Goal: Contribute content: Contribute content

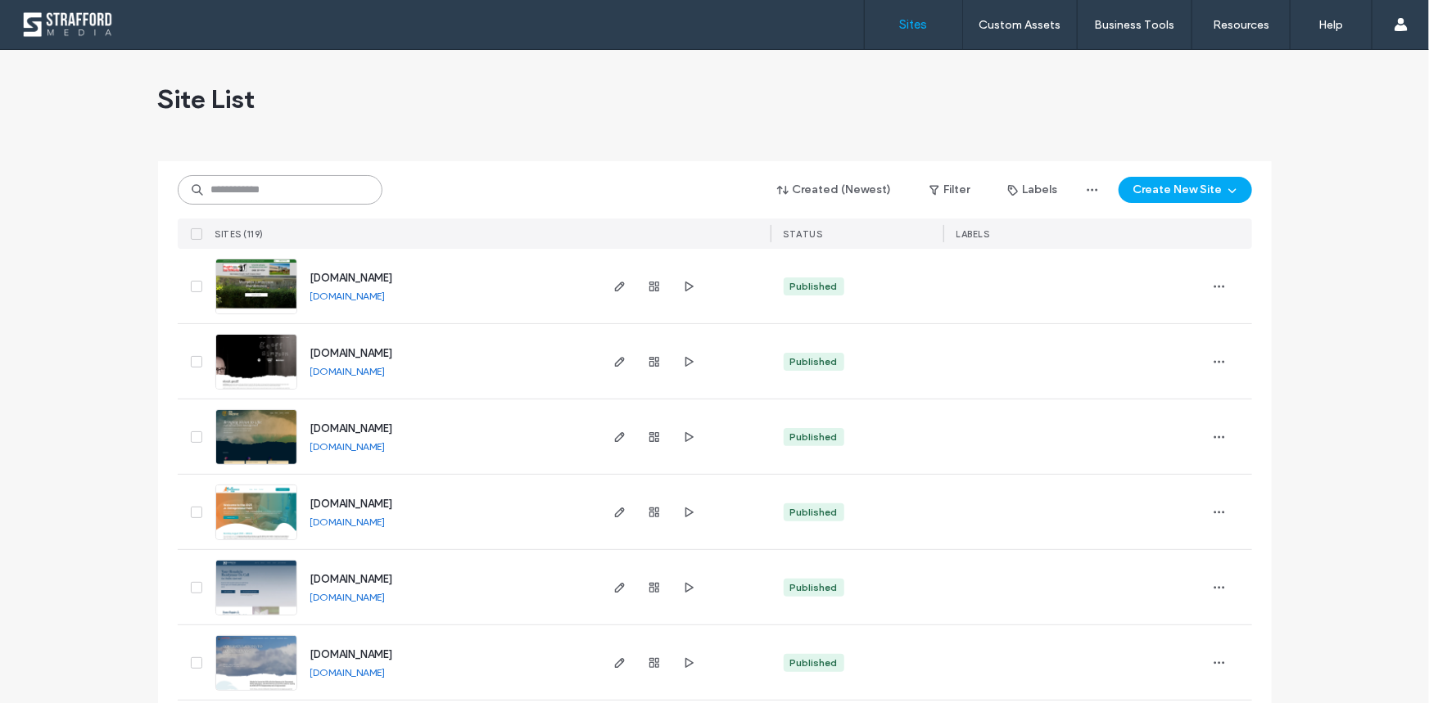
click at [245, 179] on input at bounding box center [280, 189] width 205 height 29
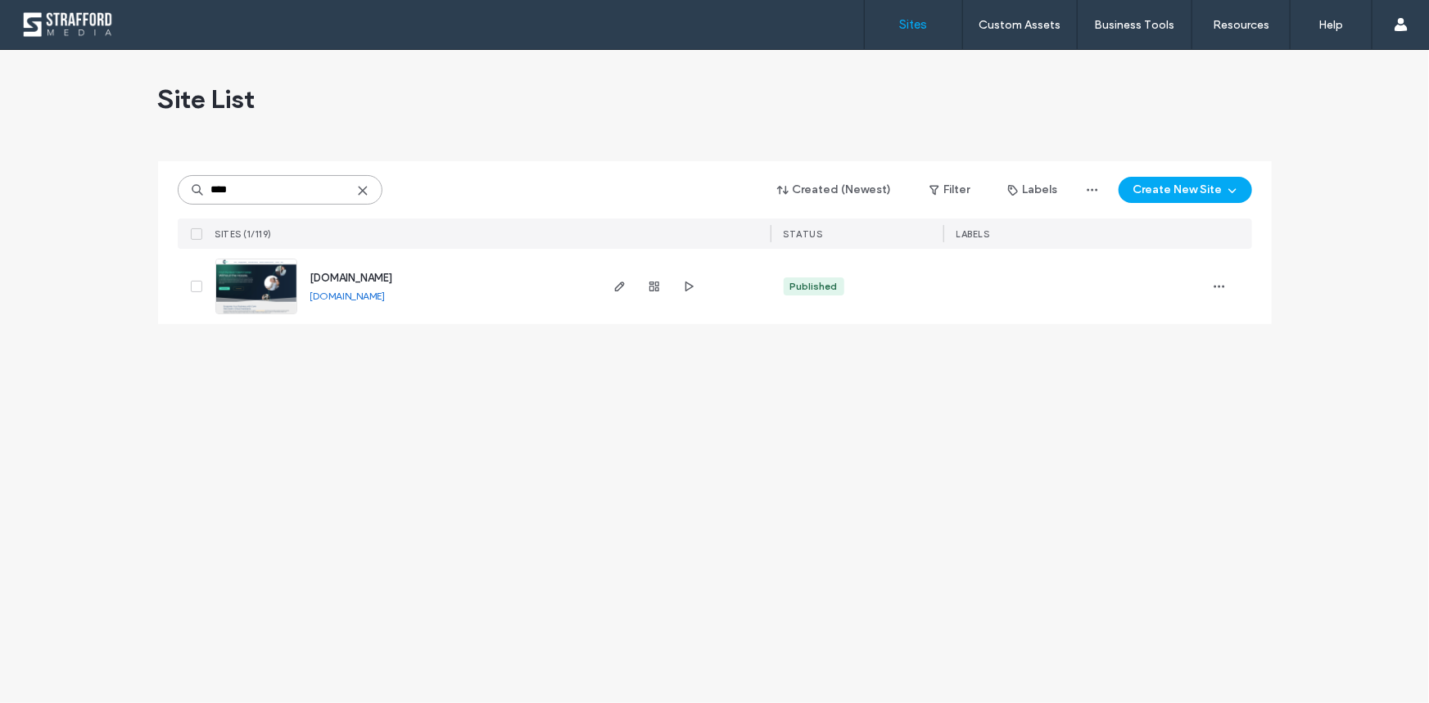
type input "****"
click at [260, 279] on img at bounding box center [256, 315] width 80 height 111
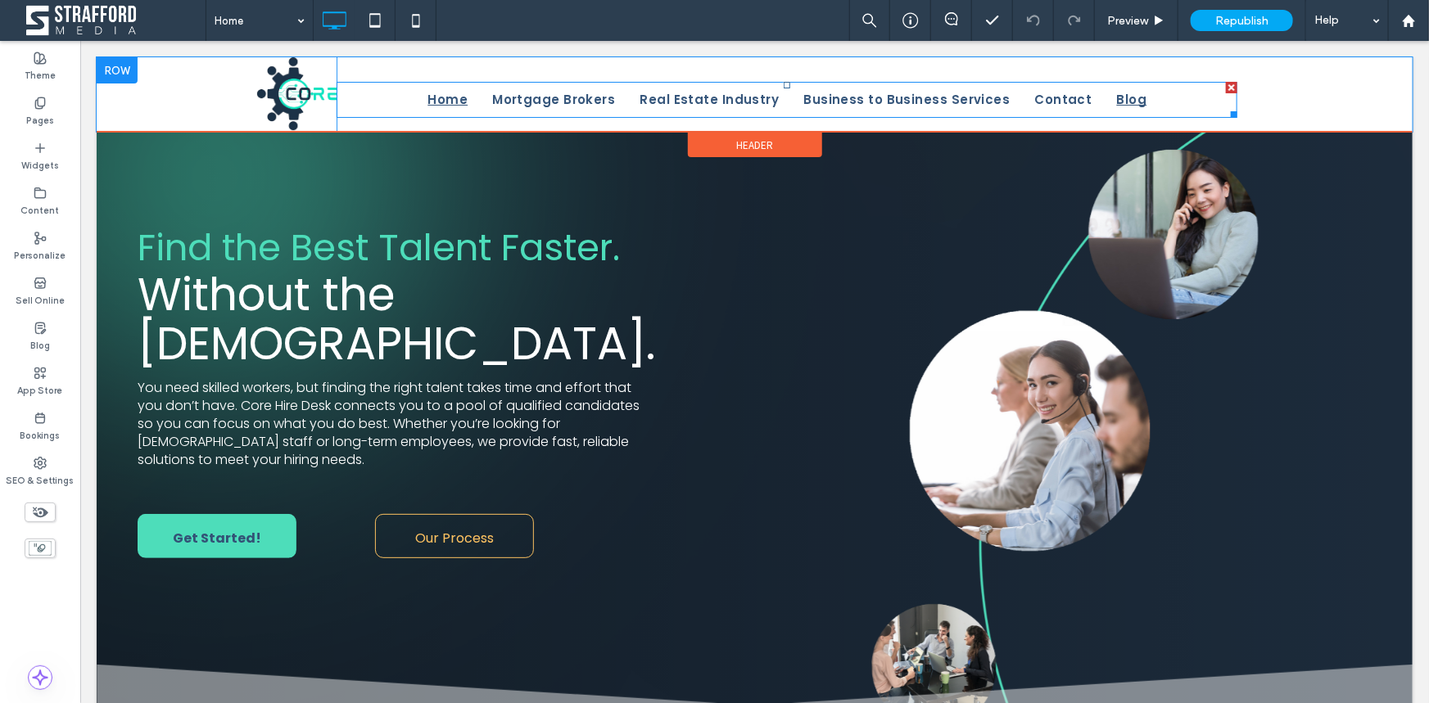
click at [1116, 98] on span "Blog" at bounding box center [1131, 99] width 30 height 25
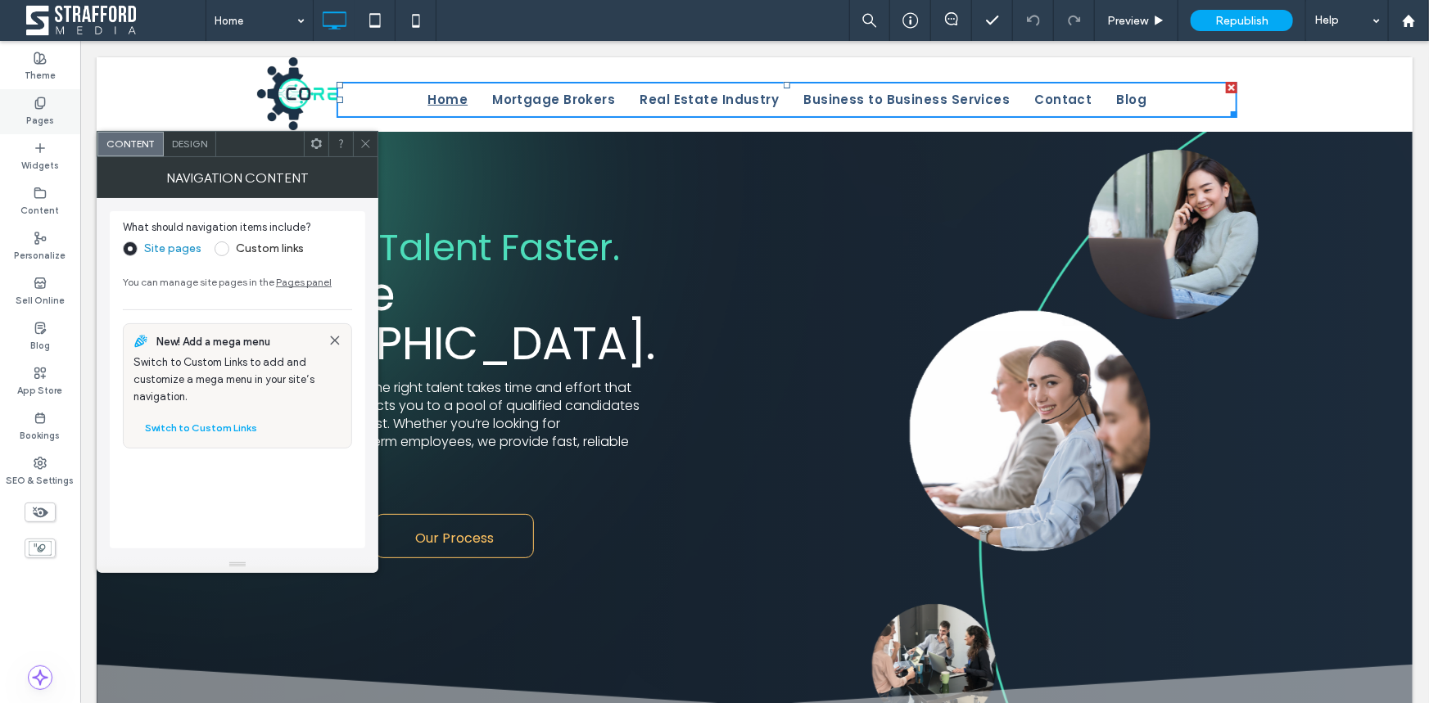
click at [24, 111] on div "Pages" at bounding box center [40, 111] width 80 height 45
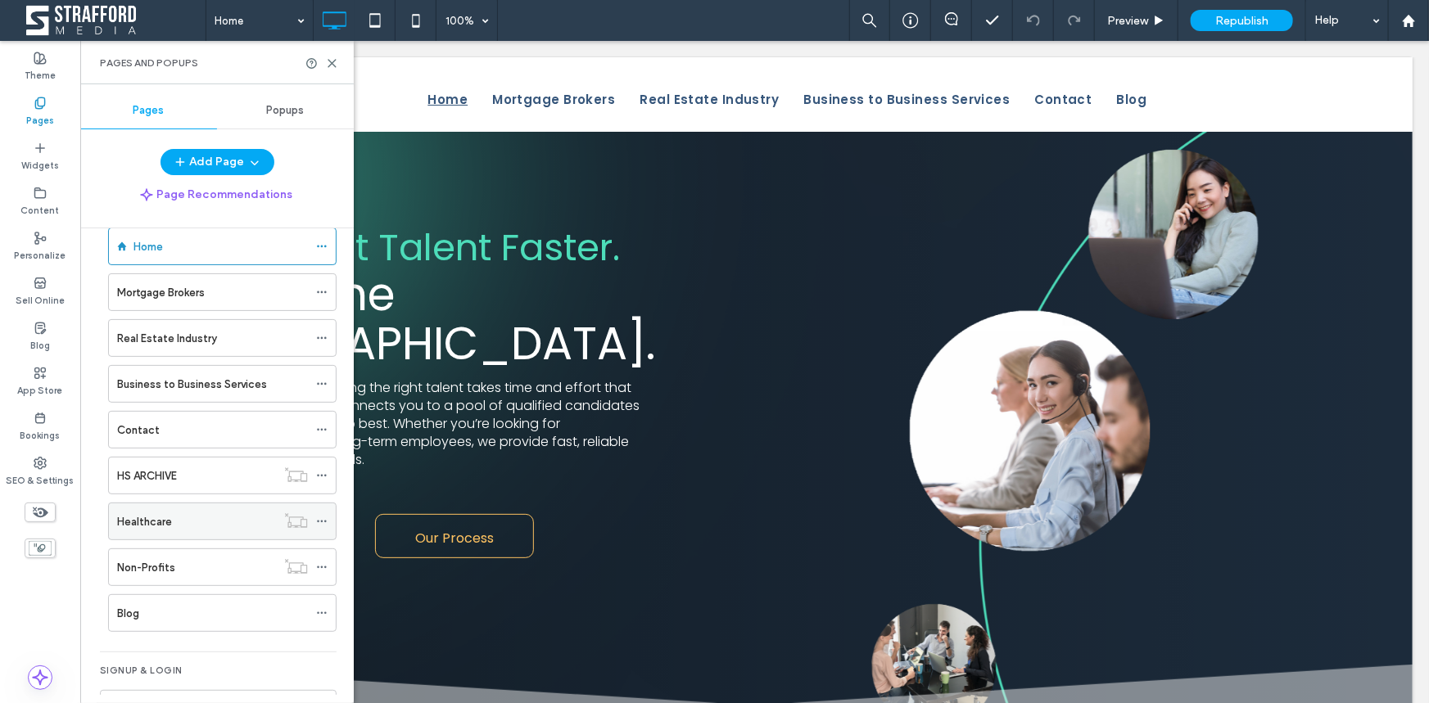
scroll to position [74, 0]
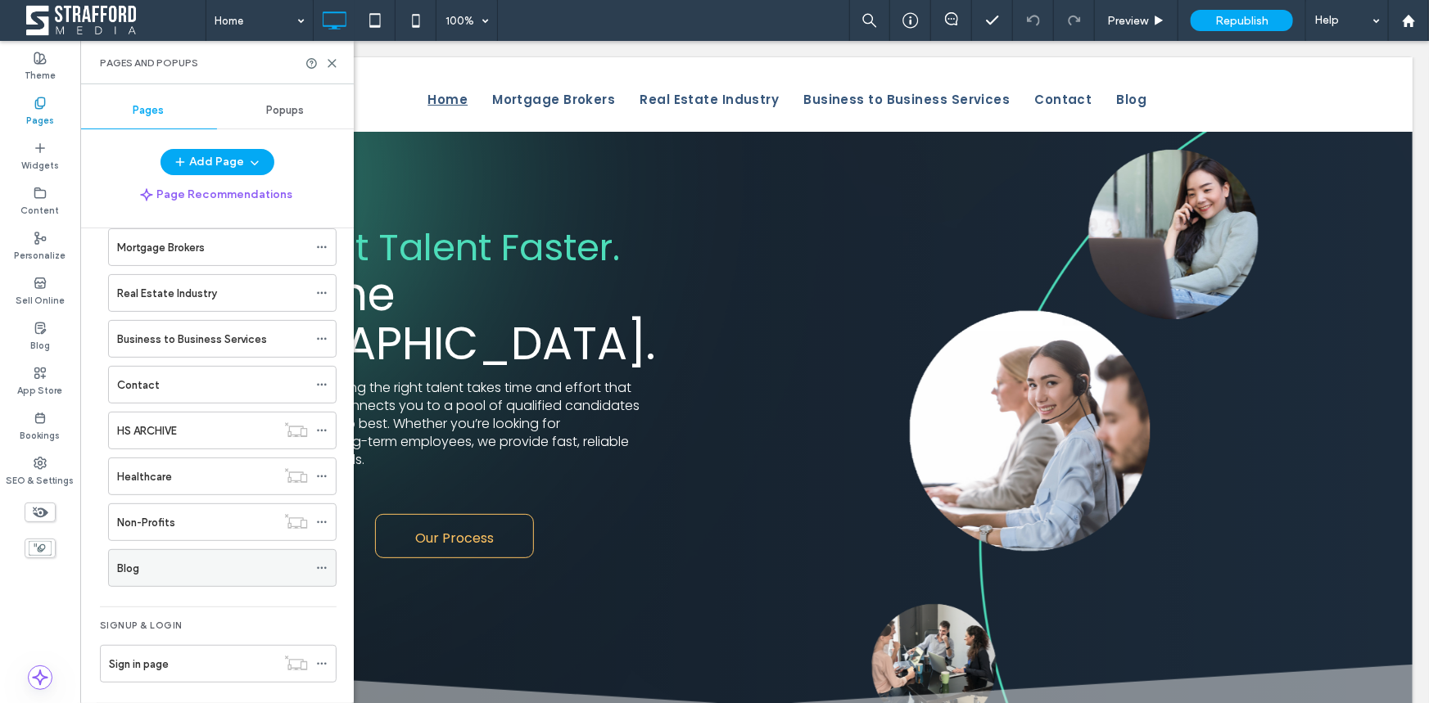
click at [158, 572] on div "Blog" at bounding box center [212, 568] width 191 height 17
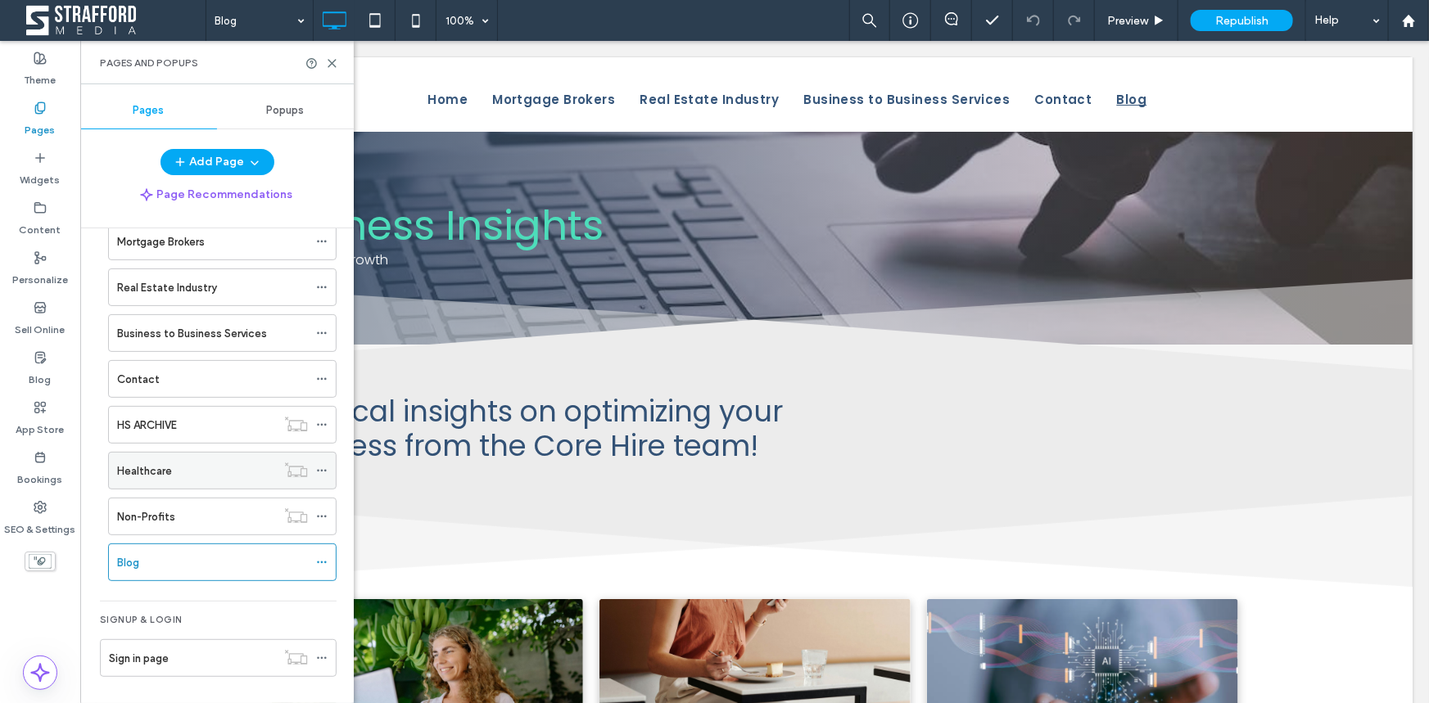
scroll to position [80, 0]
click at [332, 65] on icon at bounding box center [332, 63] width 12 height 12
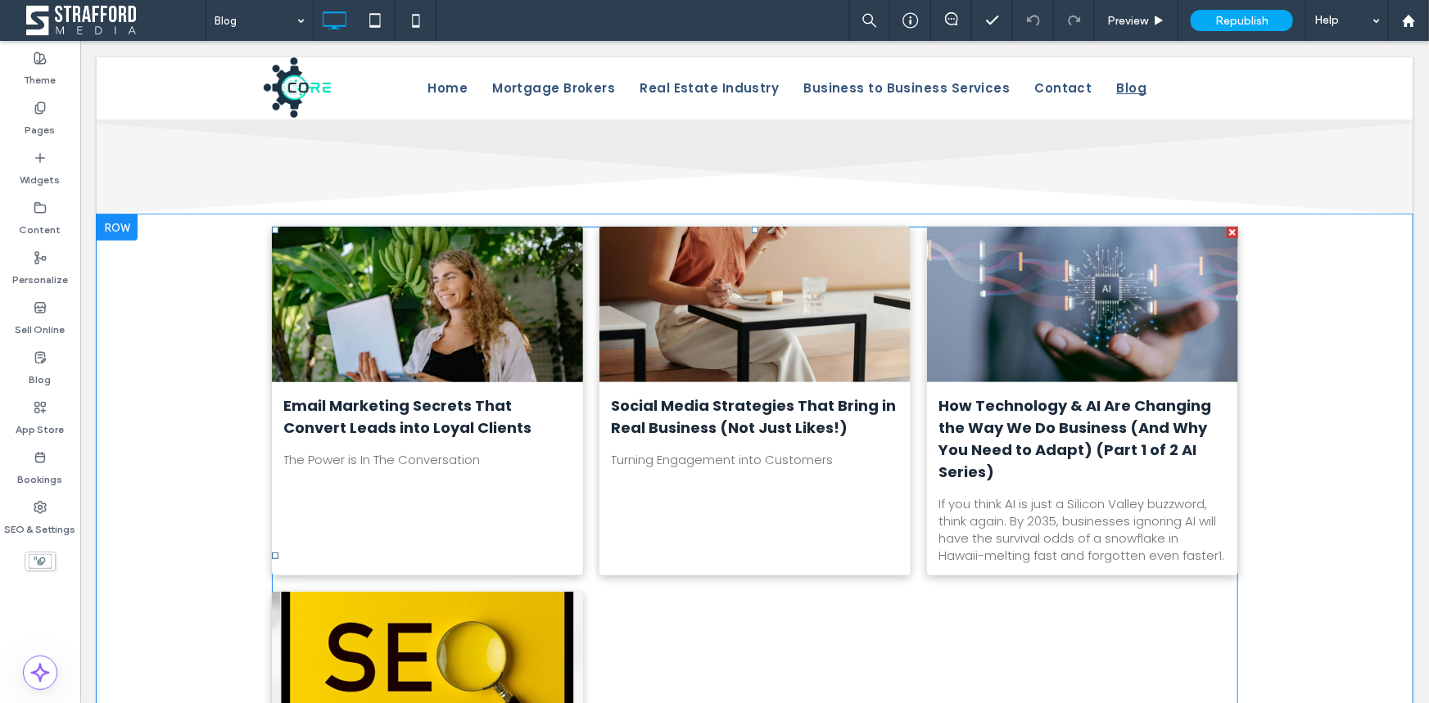
scroll to position [372, 0]
click at [450, 339] on div at bounding box center [426, 304] width 330 height 165
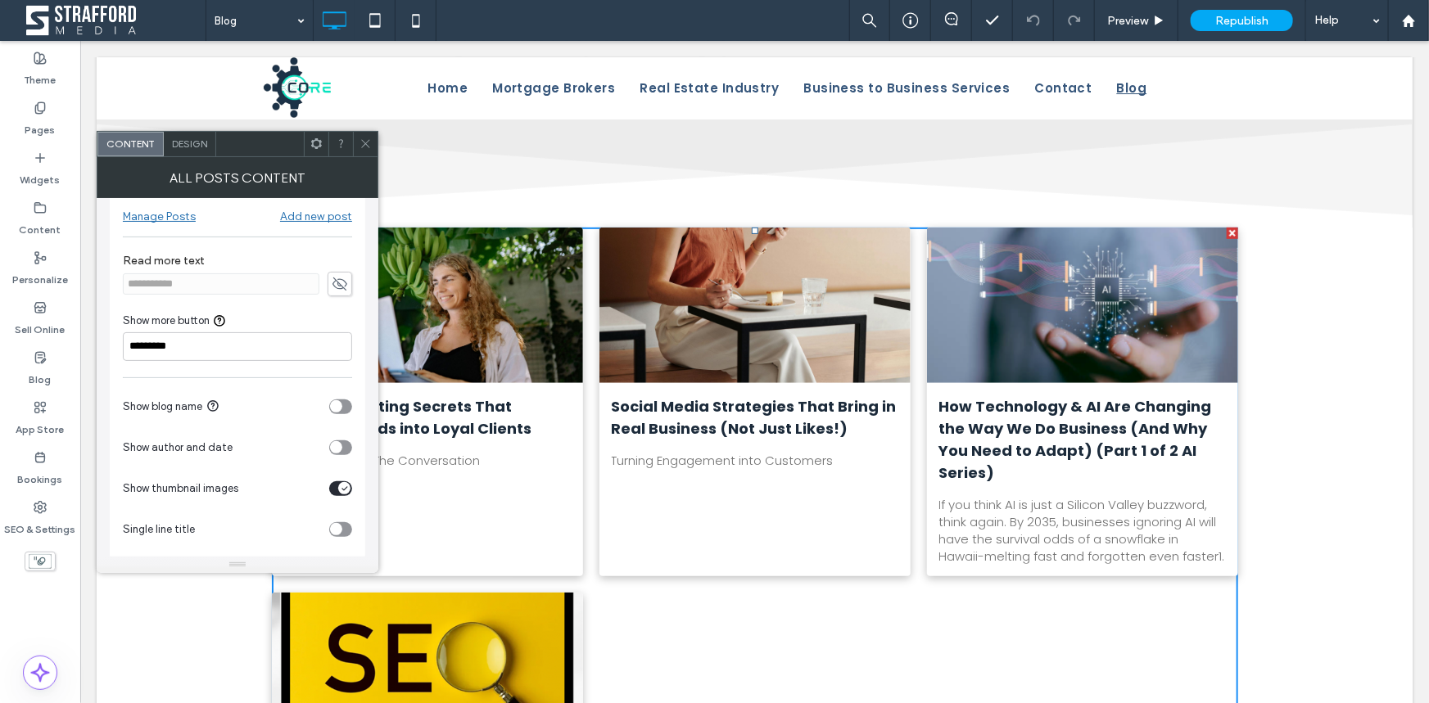
scroll to position [33, 0]
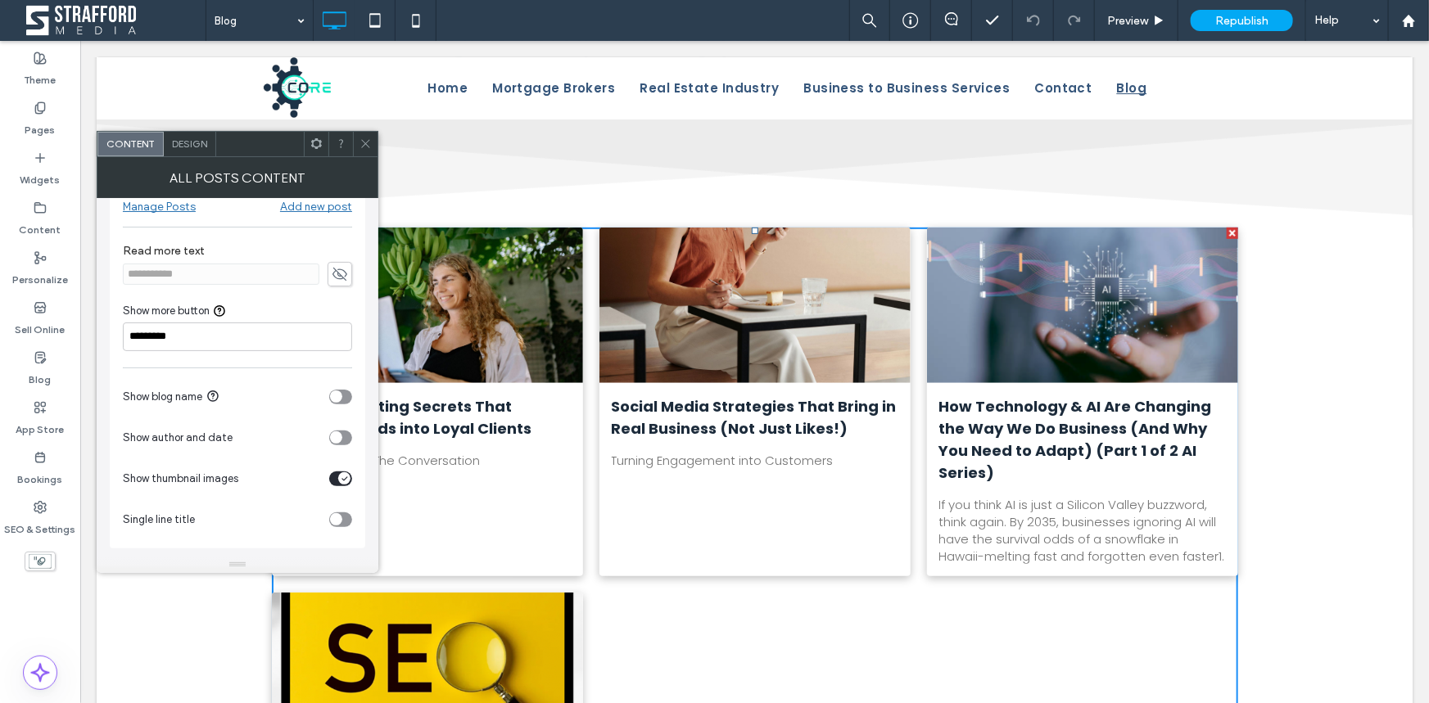
click at [368, 144] on icon at bounding box center [365, 144] width 12 height 12
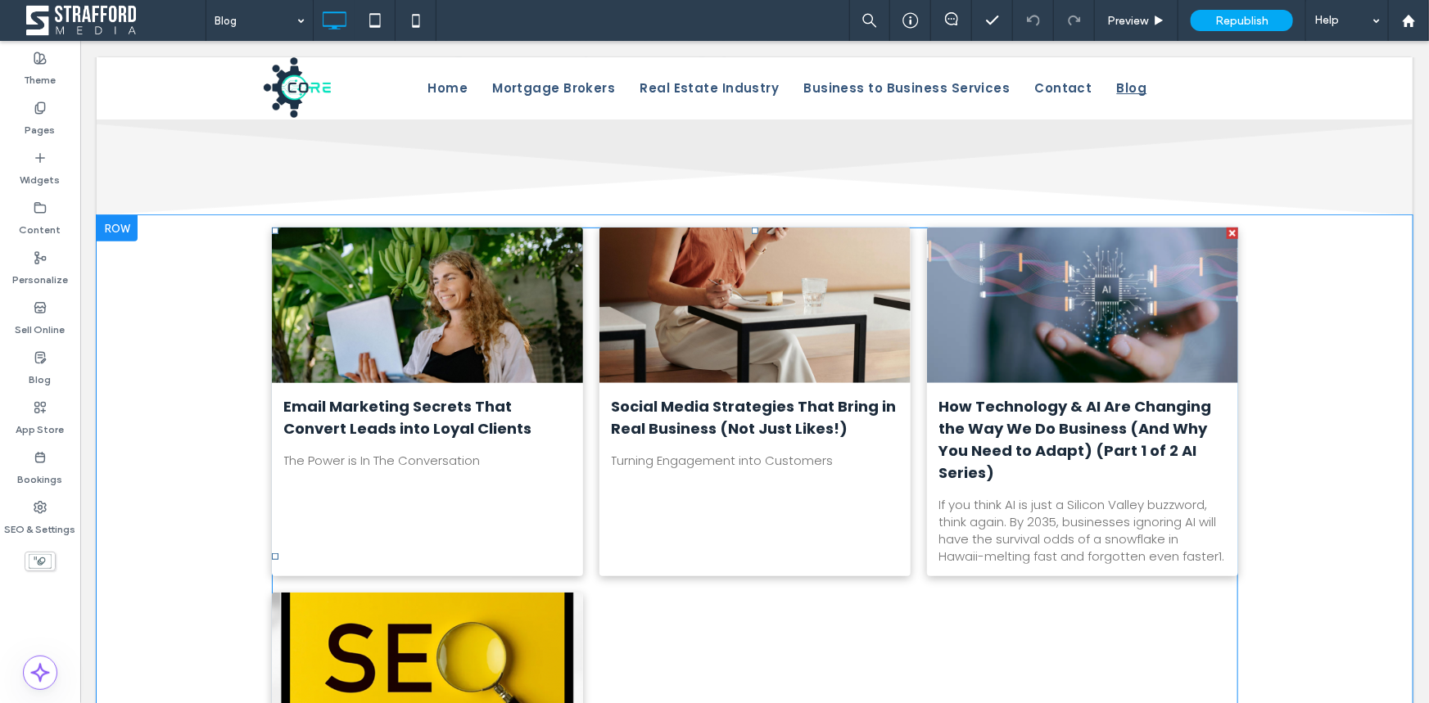
click at [395, 416] on link "Email Marketing Secrets That Convert Leads into Loyal Clients" at bounding box center [426, 417] width 287 height 44
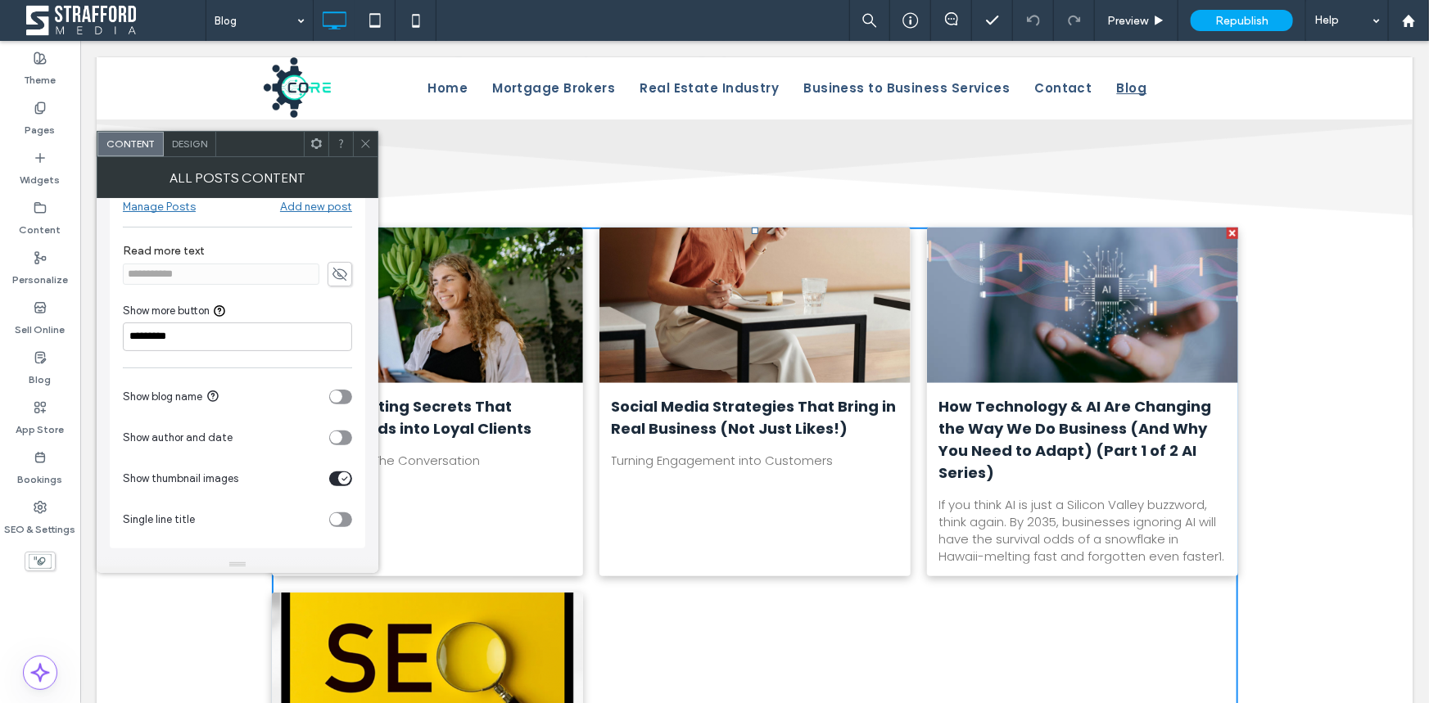
click at [368, 147] on icon at bounding box center [365, 144] width 12 height 12
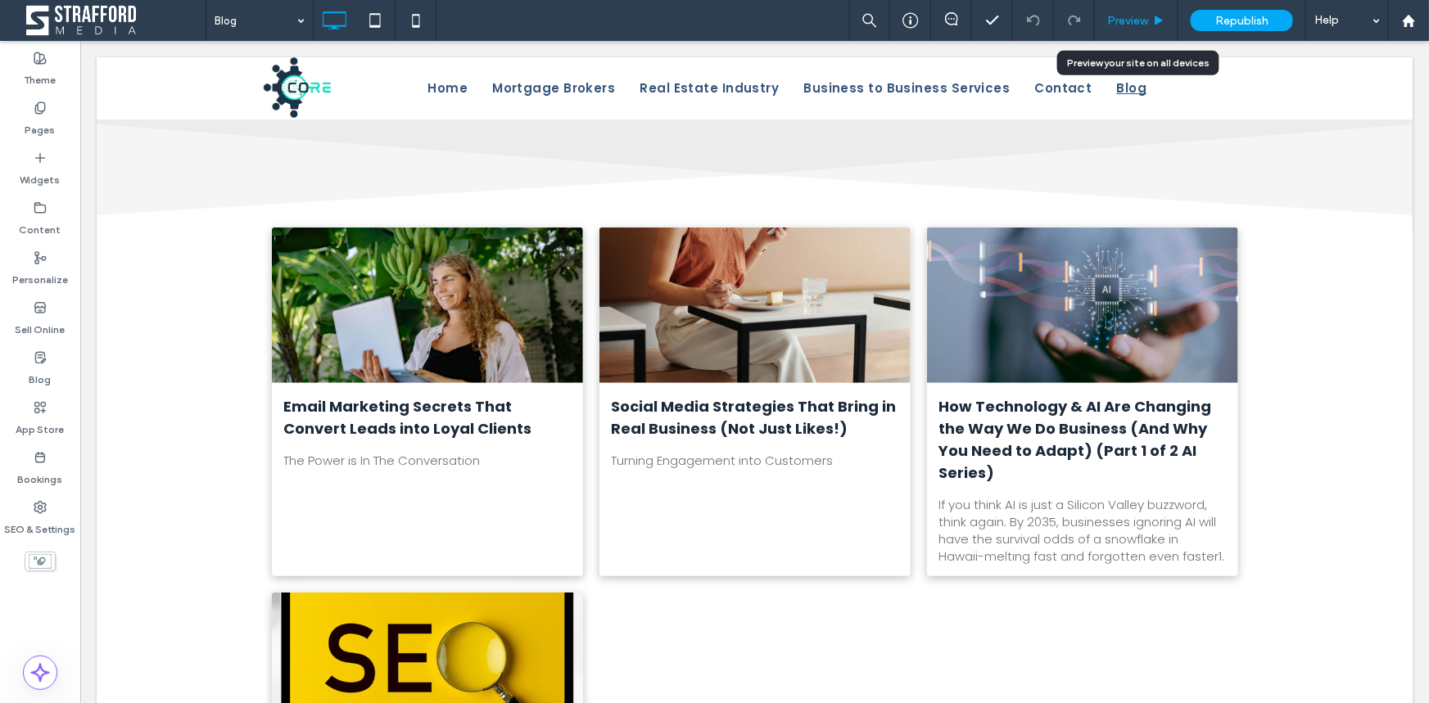
click at [1105, 11] on div "Preview" at bounding box center [1137, 20] width 84 height 41
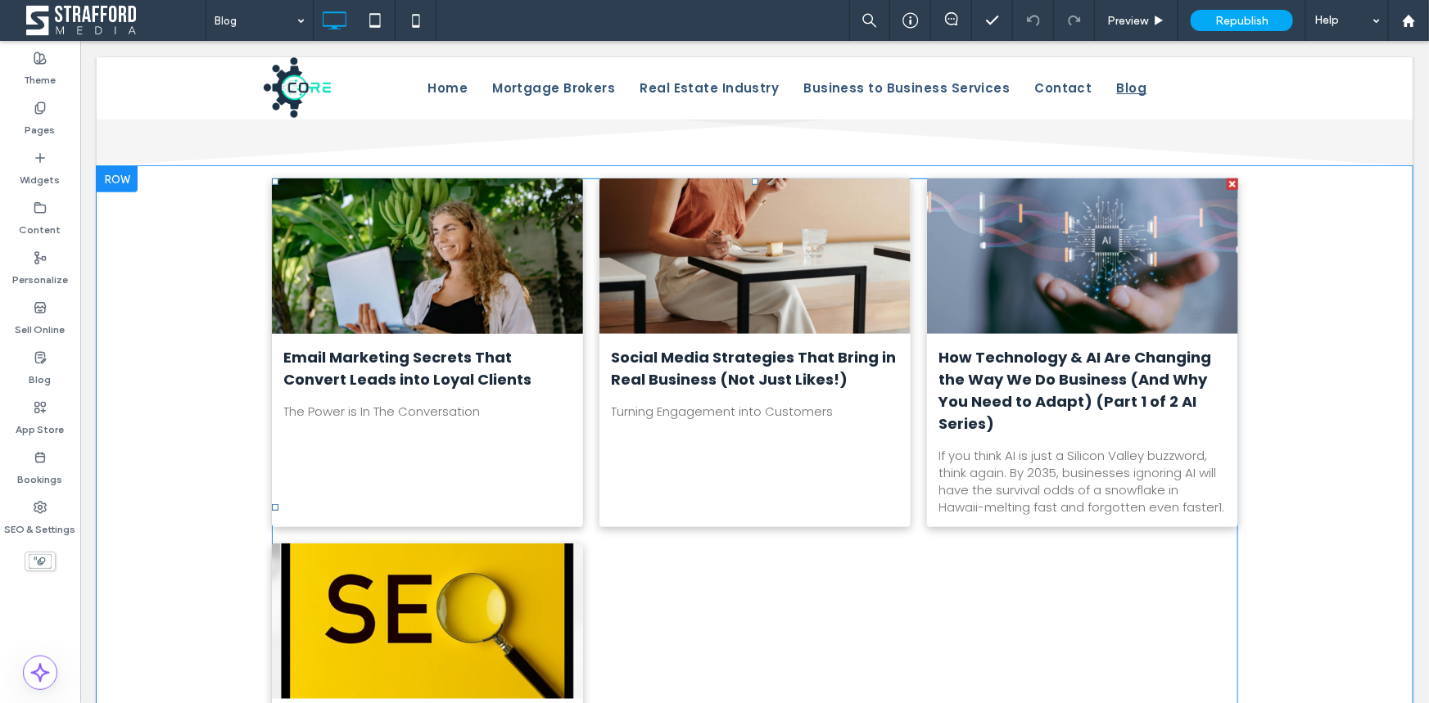
scroll to position [446, 0]
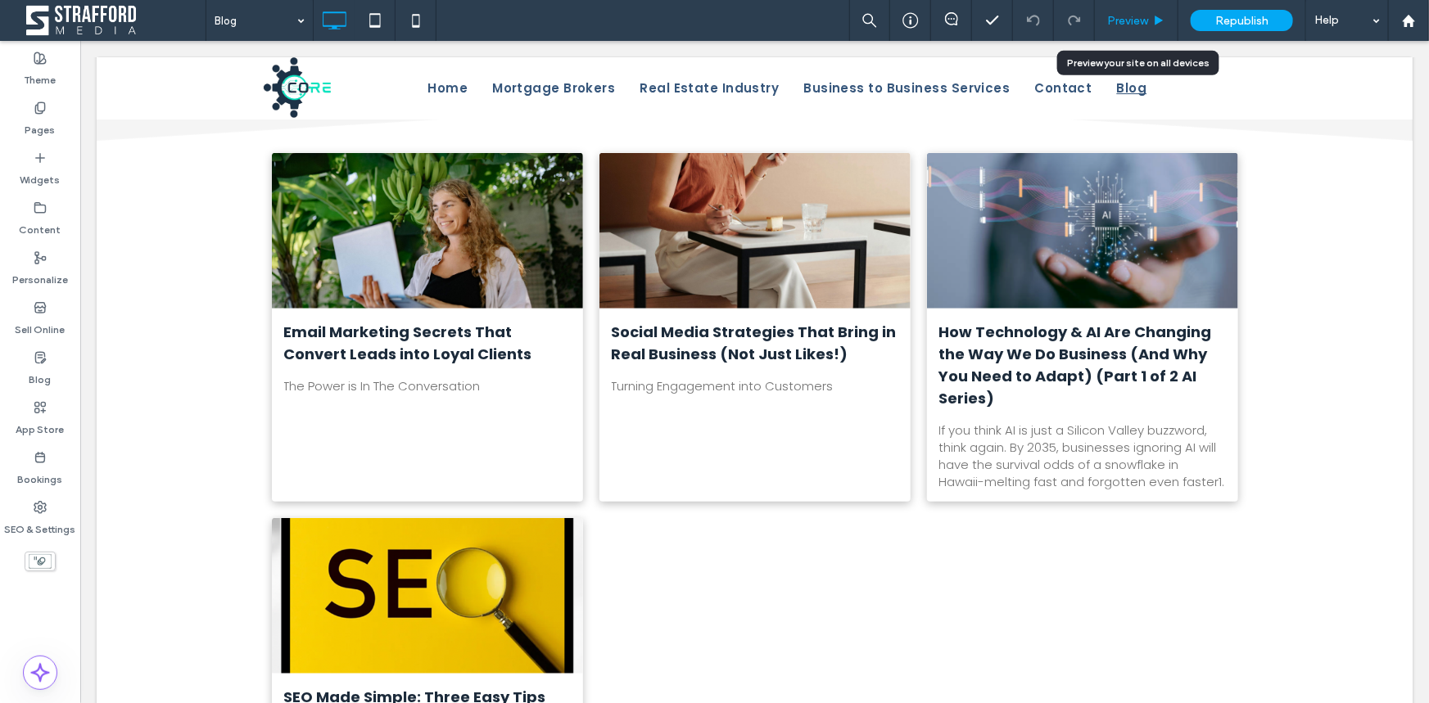
click at [1124, 11] on div "Preview" at bounding box center [1137, 20] width 84 height 41
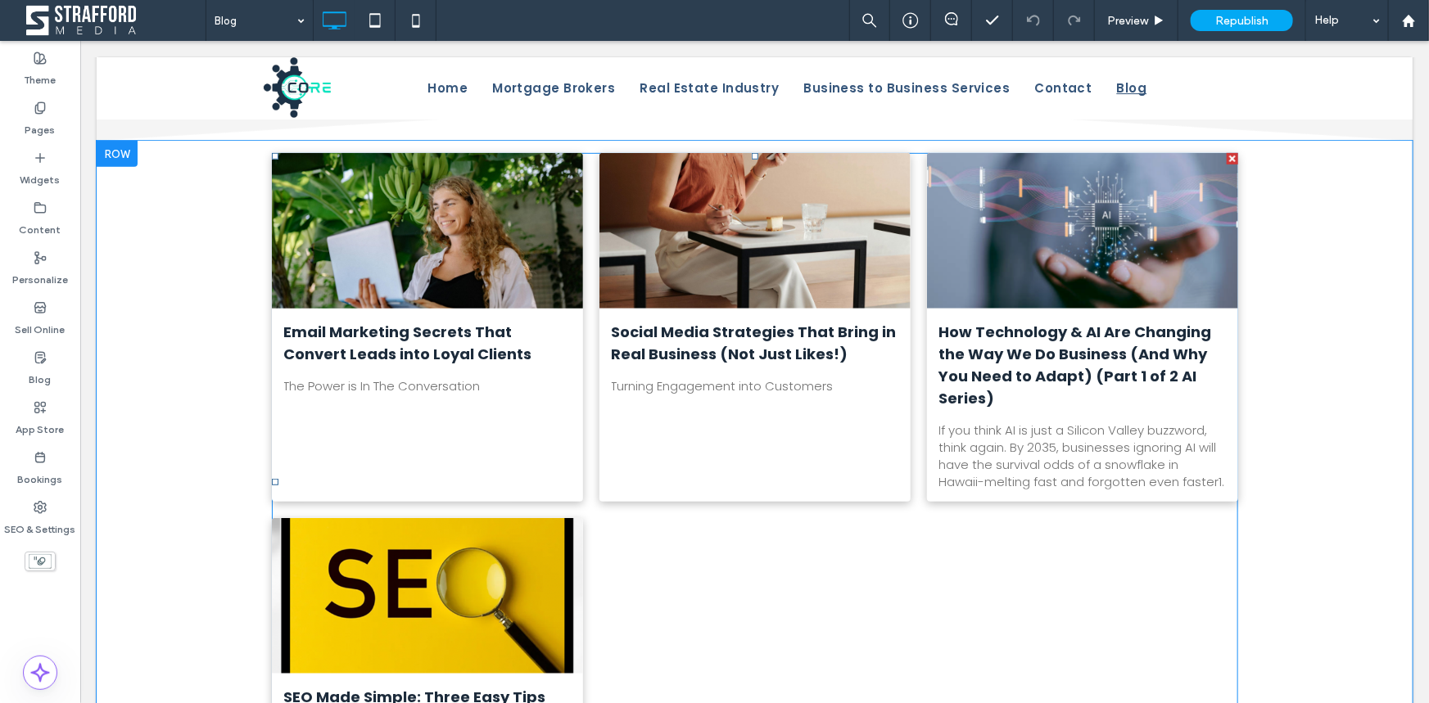
click at [368, 293] on div at bounding box center [426, 229] width 330 height 165
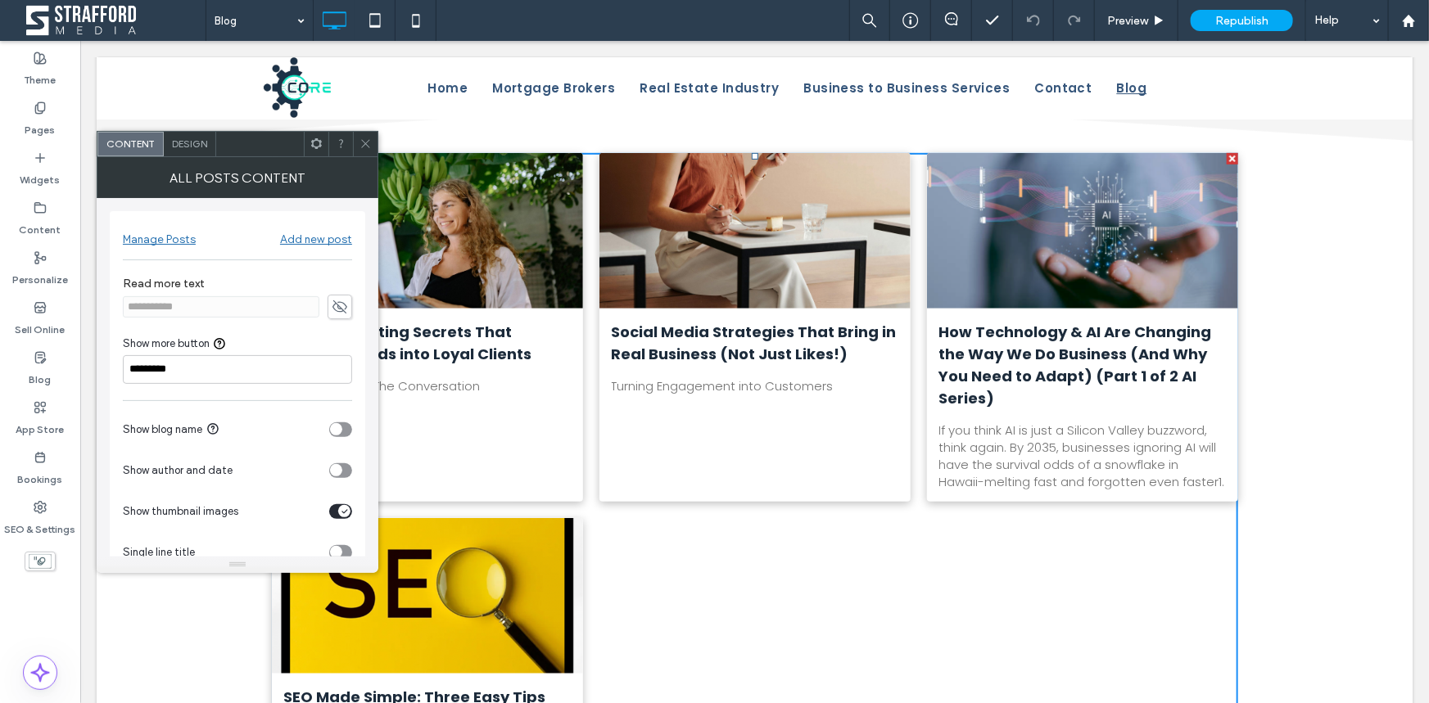
click at [371, 138] on icon at bounding box center [365, 144] width 12 height 12
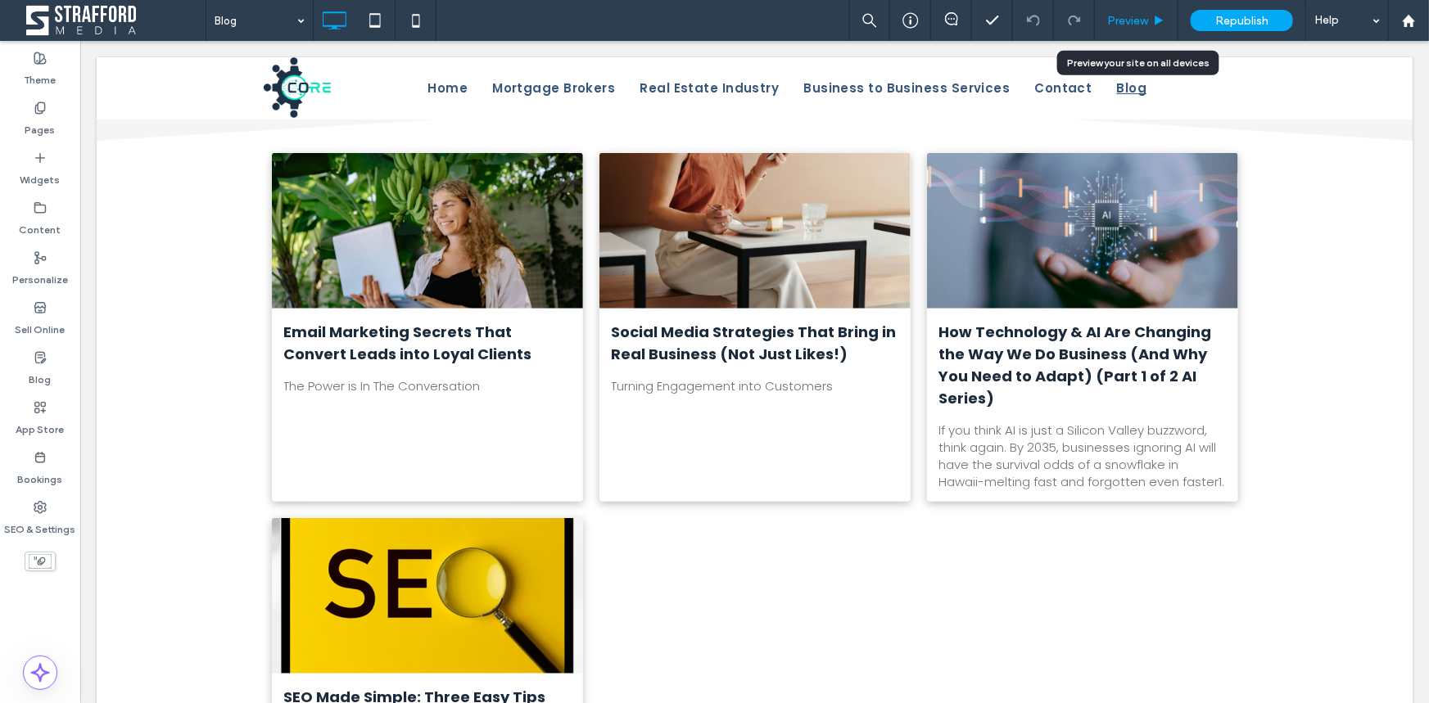
click at [1138, 14] on span "Preview" at bounding box center [1127, 21] width 41 height 14
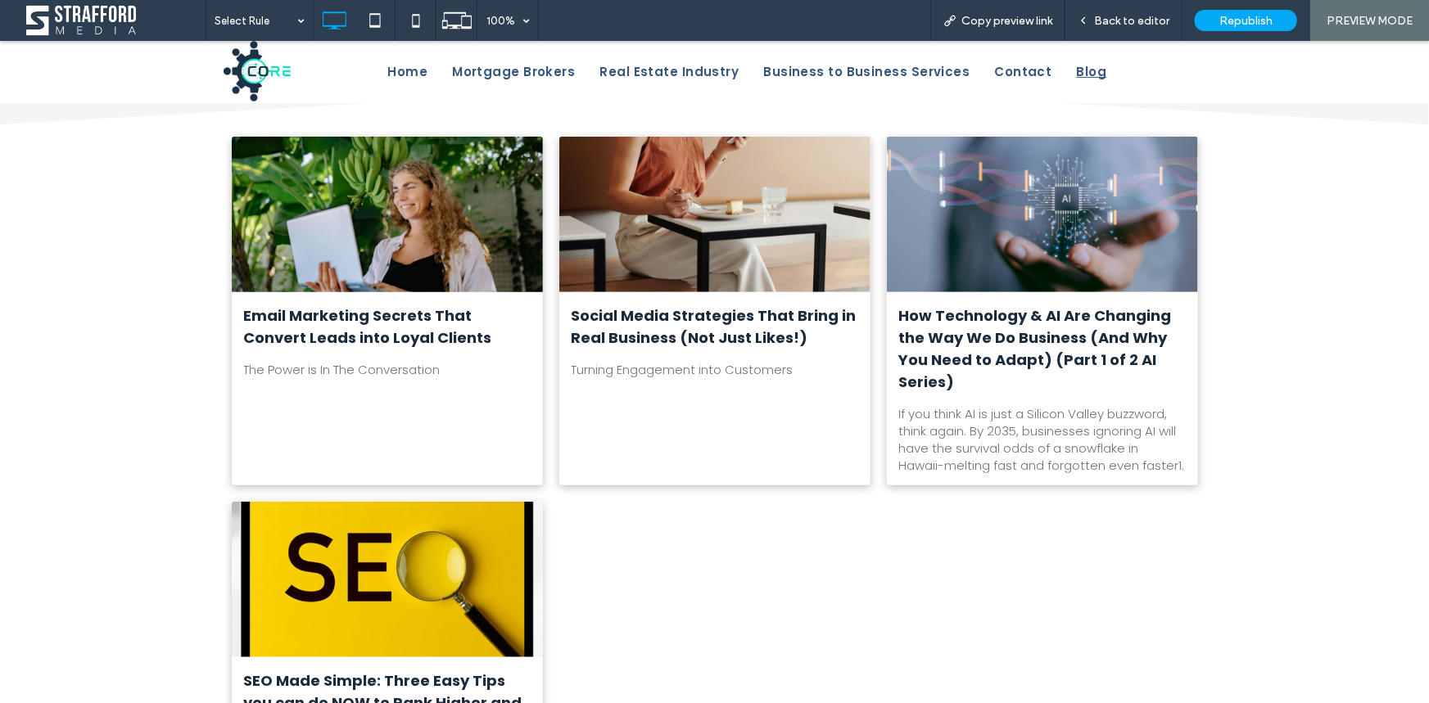
click at [332, 334] on link "Email Marketing Secrets That Convert Leads into Loyal Clients" at bounding box center [387, 326] width 287 height 44
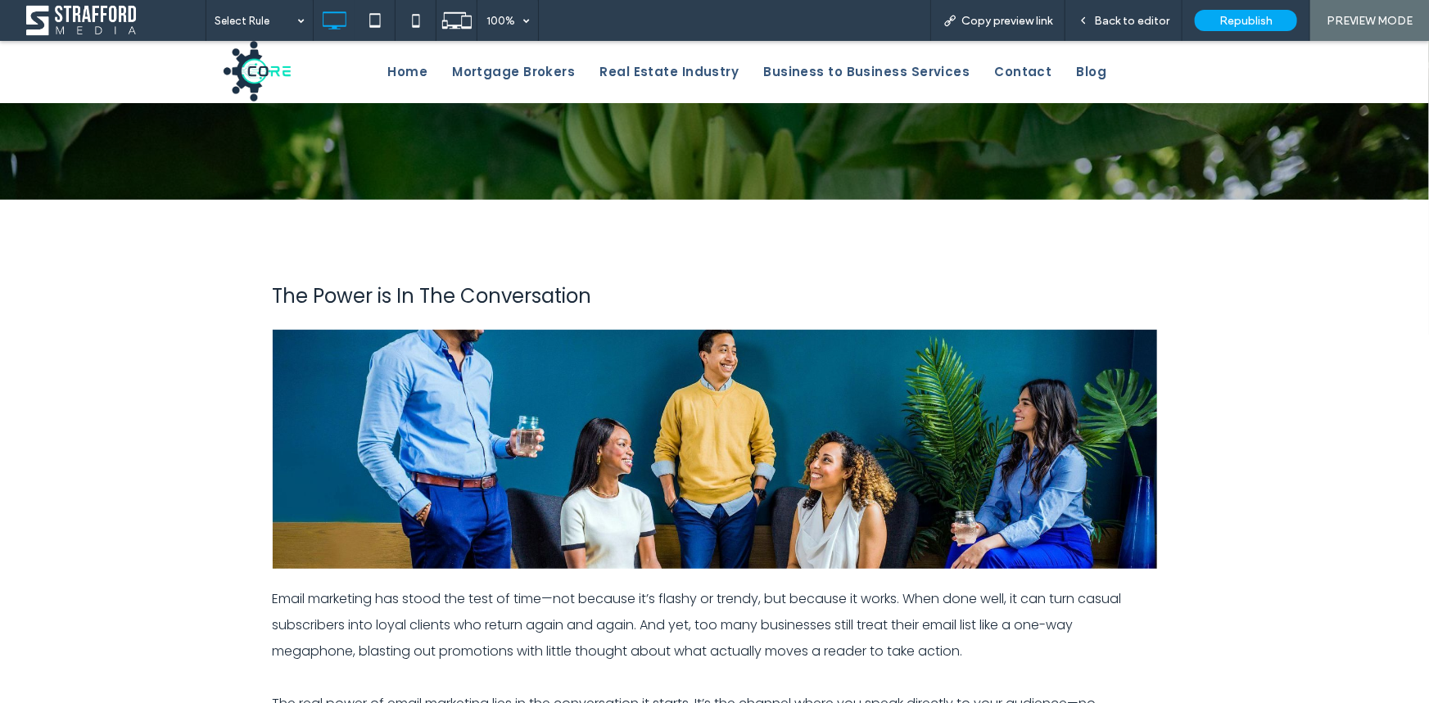
scroll to position [223, 0]
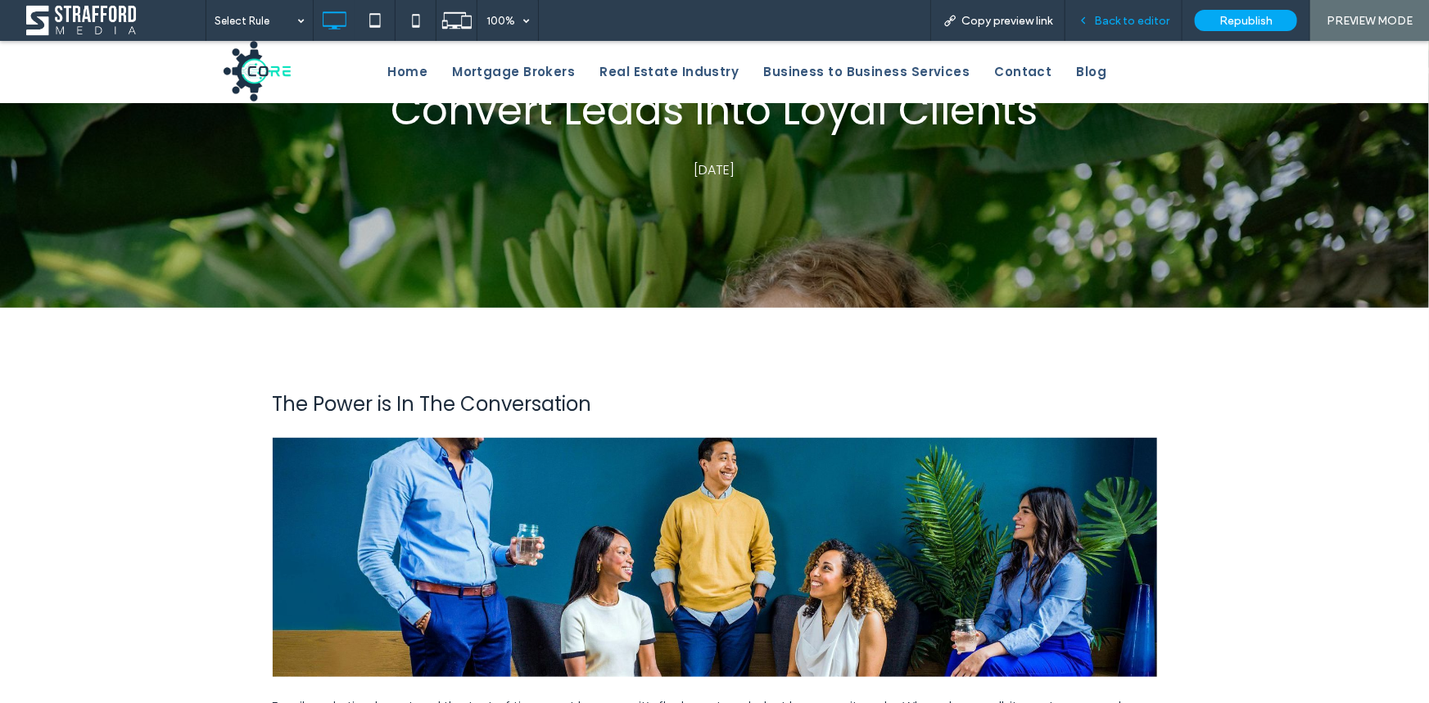
click at [1152, 24] on span "Back to editor" at bounding box center [1131, 21] width 75 height 14
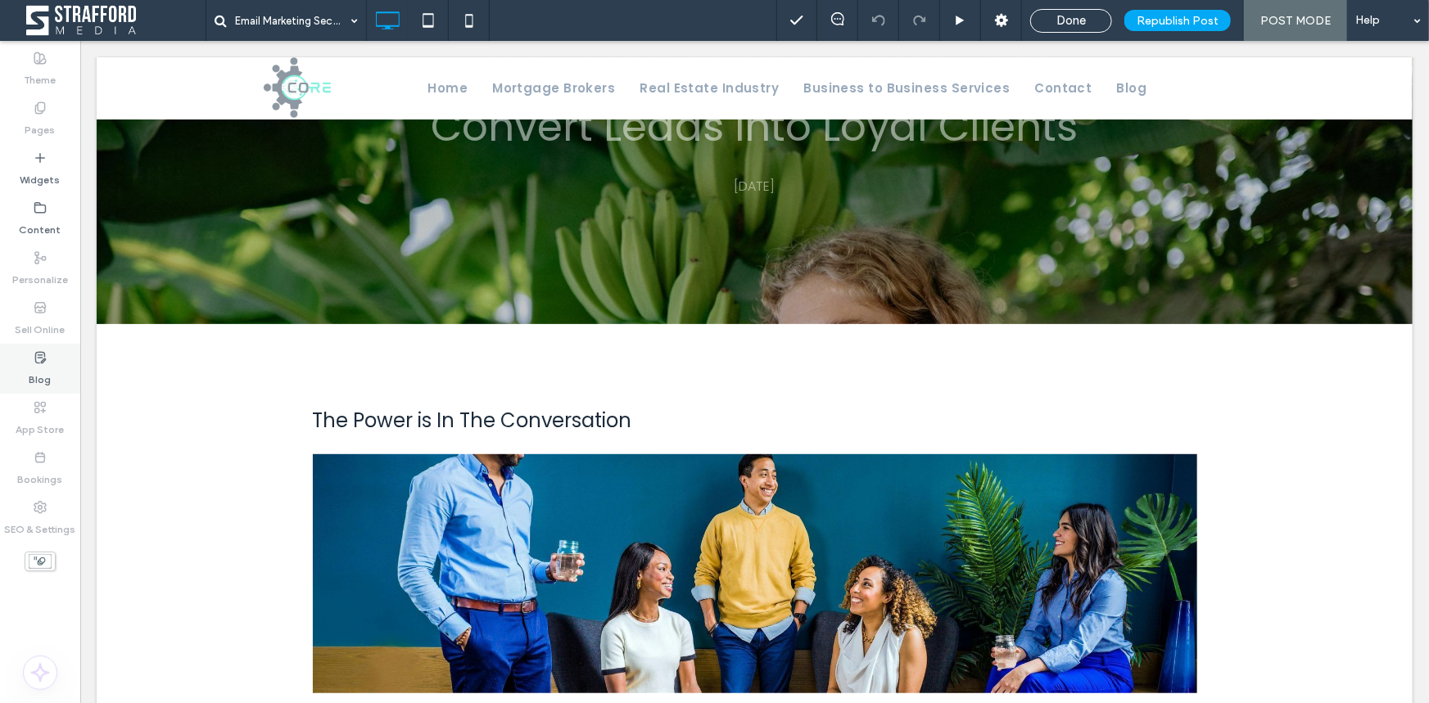
click at [33, 377] on label "Blog" at bounding box center [40, 375] width 22 height 23
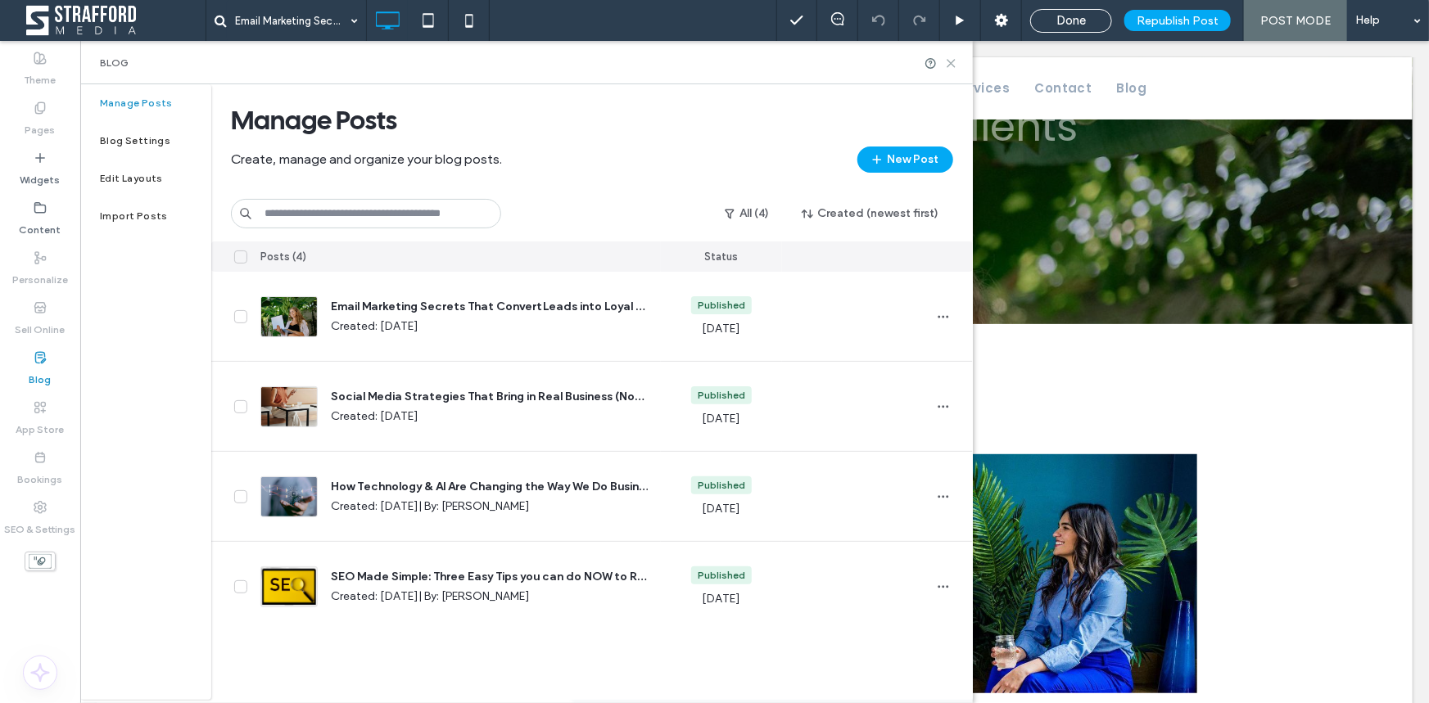
drag, startPoint x: 951, startPoint y: 61, endPoint x: 475, endPoint y: 75, distance: 476.7
click at [951, 61] on use at bounding box center [950, 63] width 7 height 7
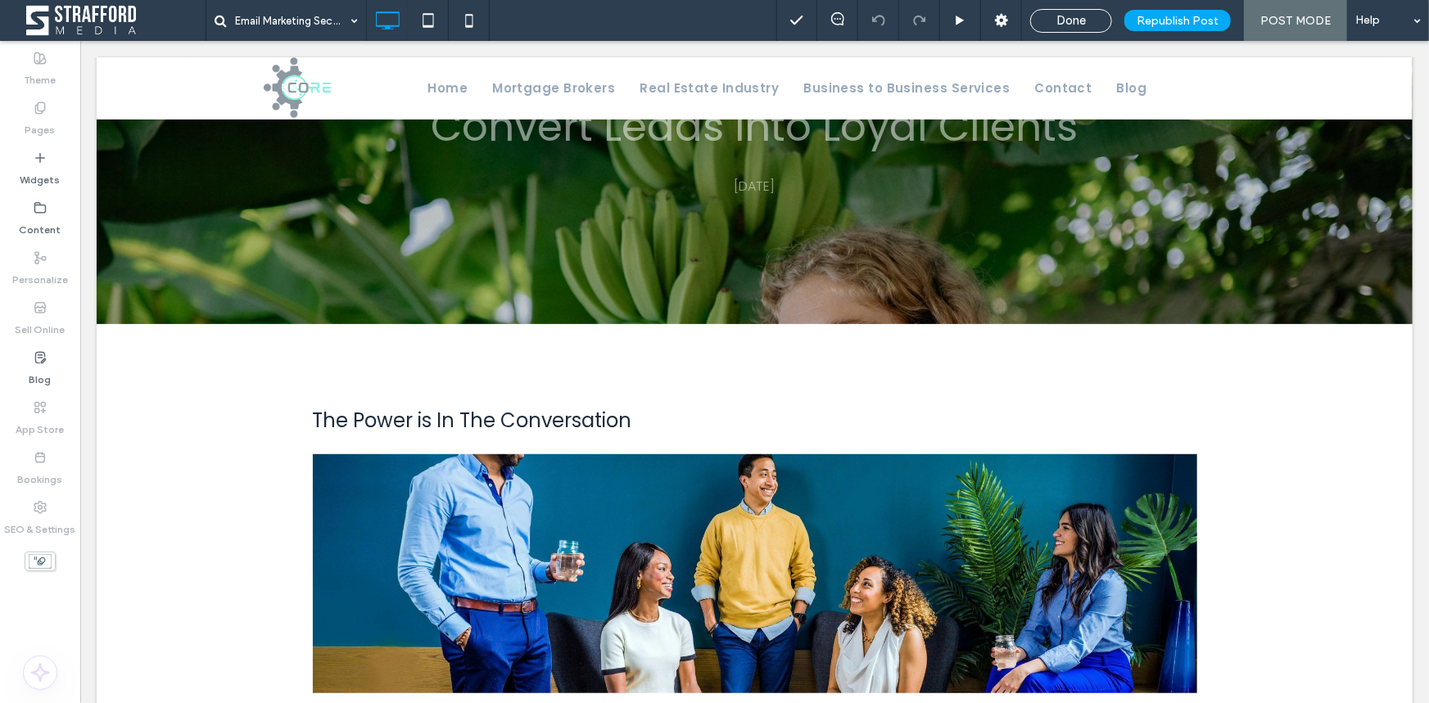
click at [70, 17] on span at bounding box center [108, 20] width 193 height 33
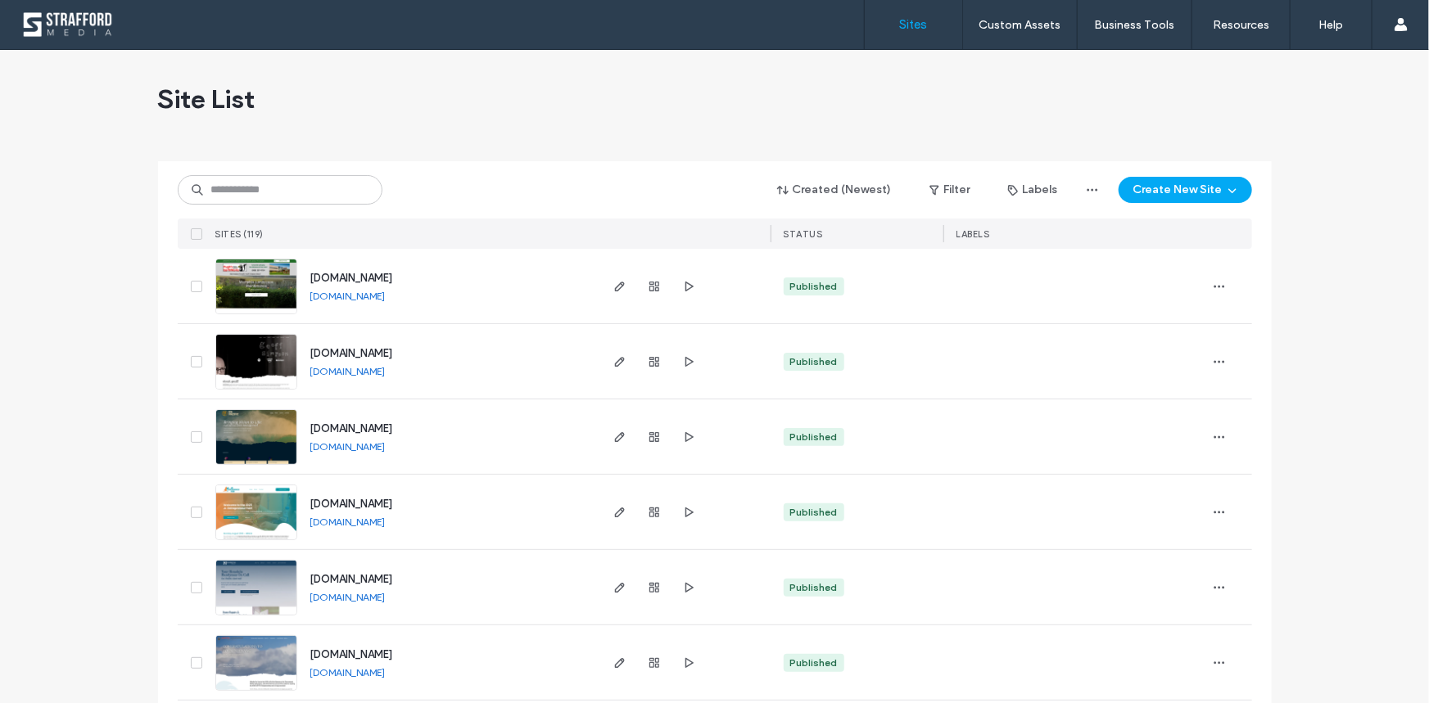
click at [84, 10] on div "Sites Custom Assets Custom Templates Custom Sections Content Collection Form Bu…" at bounding box center [714, 25] width 1429 height 50
click at [96, 33] on div at bounding box center [105, 24] width 186 height 26
click at [47, 15] on div at bounding box center [105, 24] width 186 height 26
click at [77, 16] on div at bounding box center [105, 24] width 186 height 26
click at [63, 7] on div "Sites Custom Assets Custom Templates Custom Sections Content Collection Form Bu…" at bounding box center [714, 25] width 1429 height 50
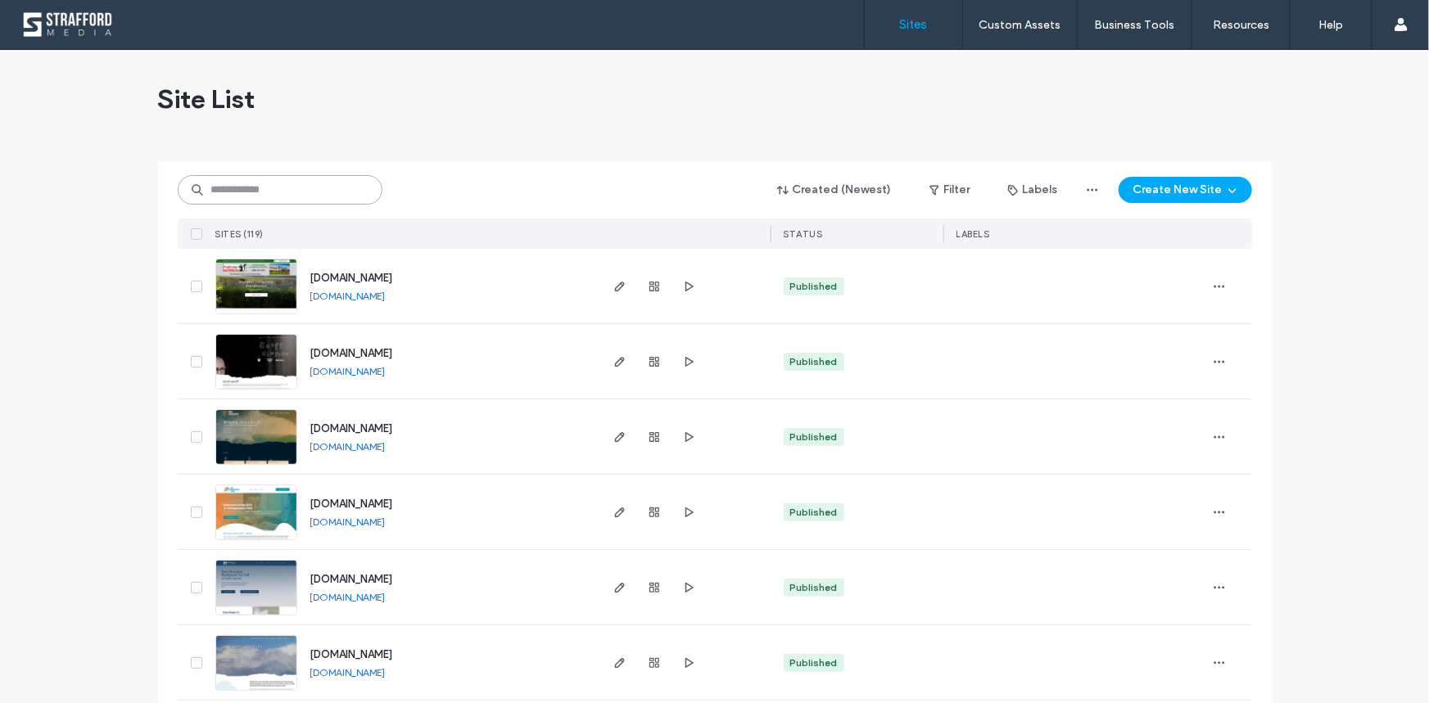
click at [236, 188] on input at bounding box center [280, 189] width 205 height 29
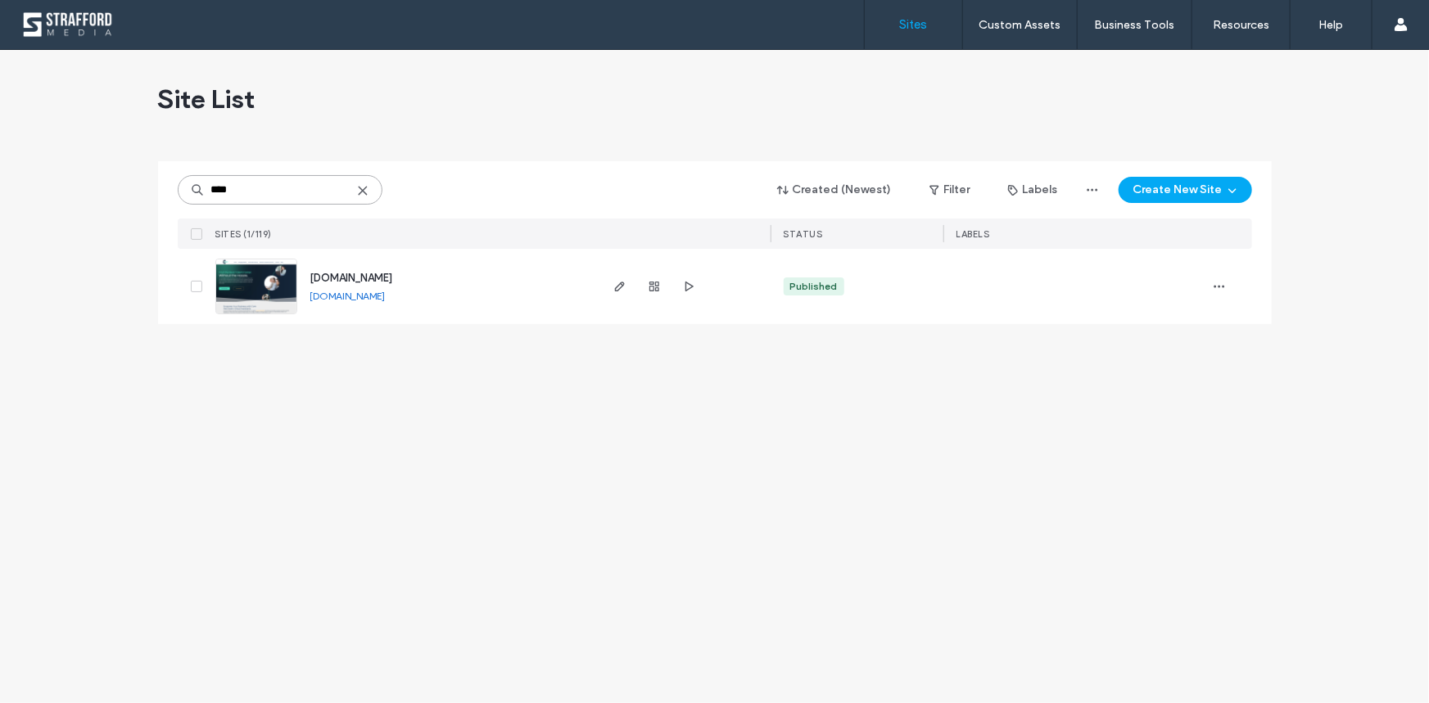
type input "****"
click at [255, 274] on img at bounding box center [256, 315] width 80 height 111
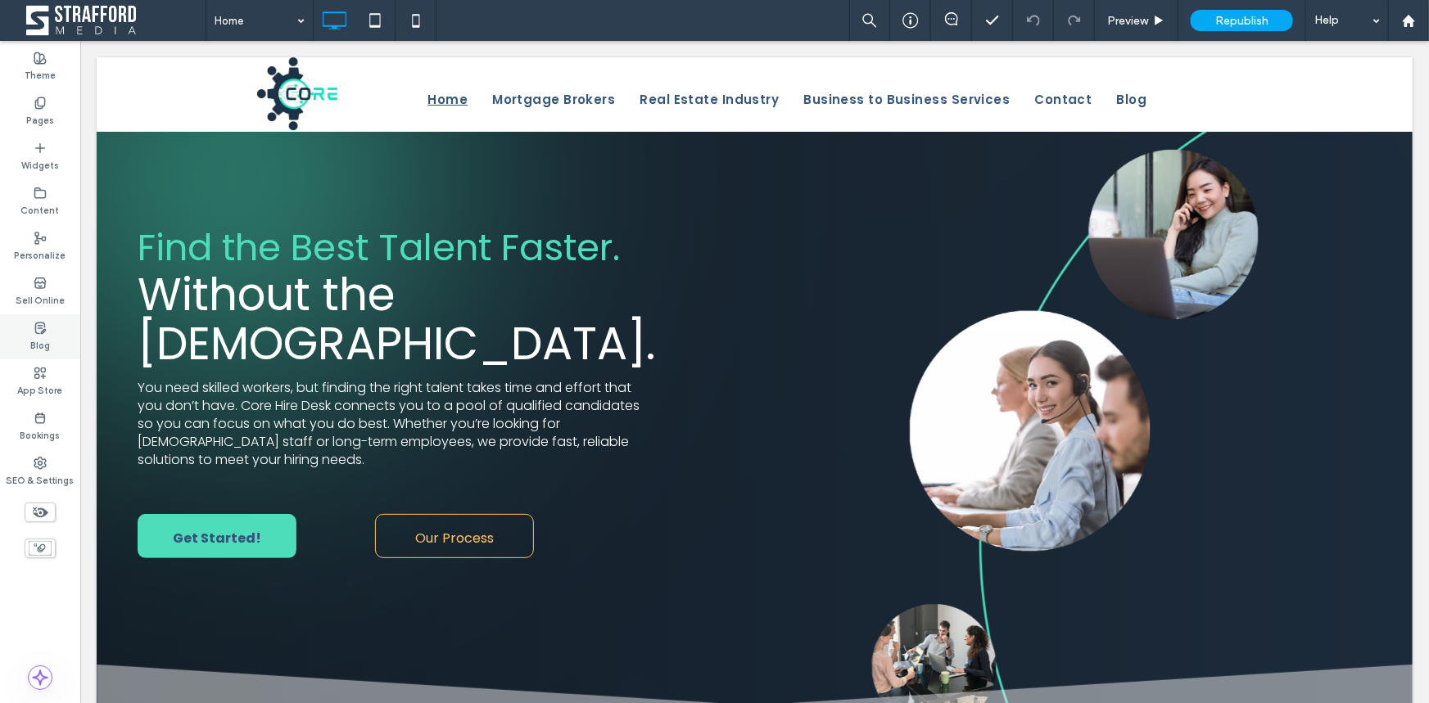
click at [25, 333] on div "Blog" at bounding box center [40, 336] width 80 height 45
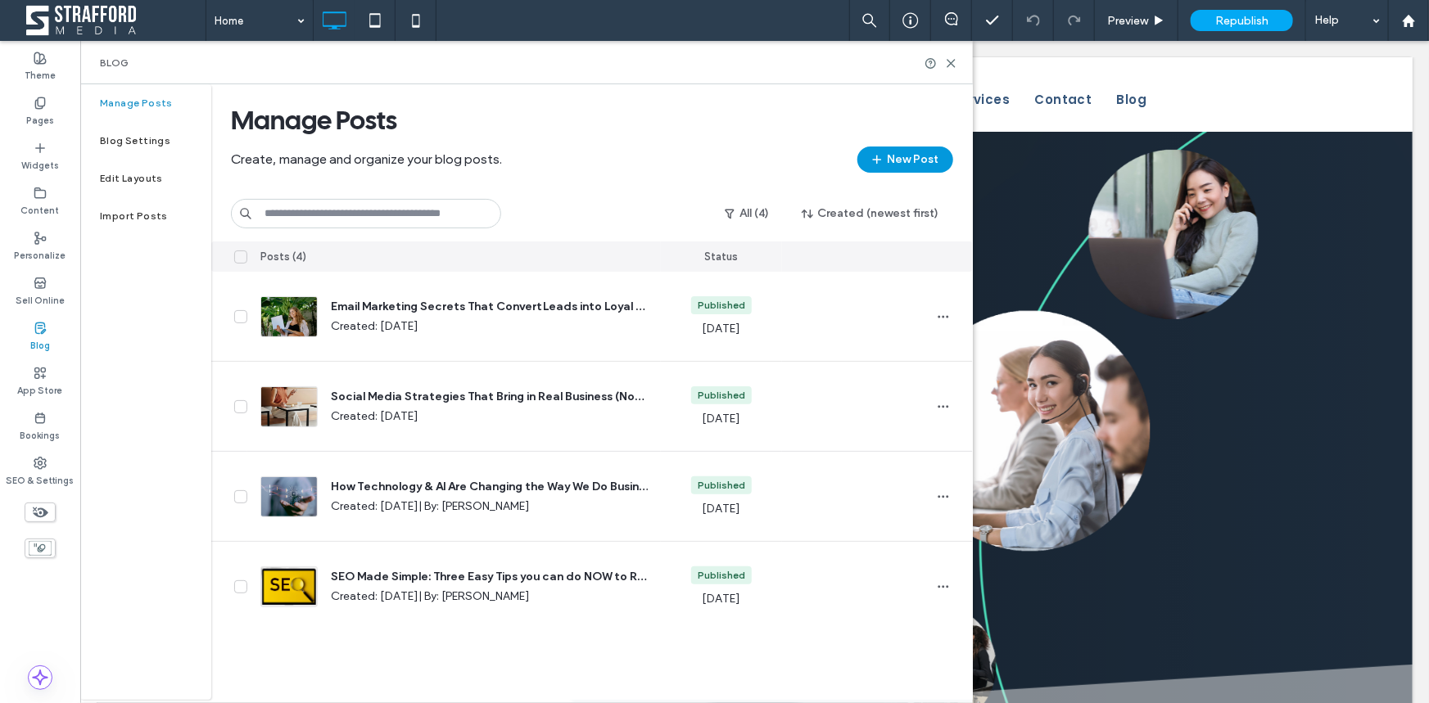
click at [909, 156] on button "New Post" at bounding box center [905, 160] width 96 height 26
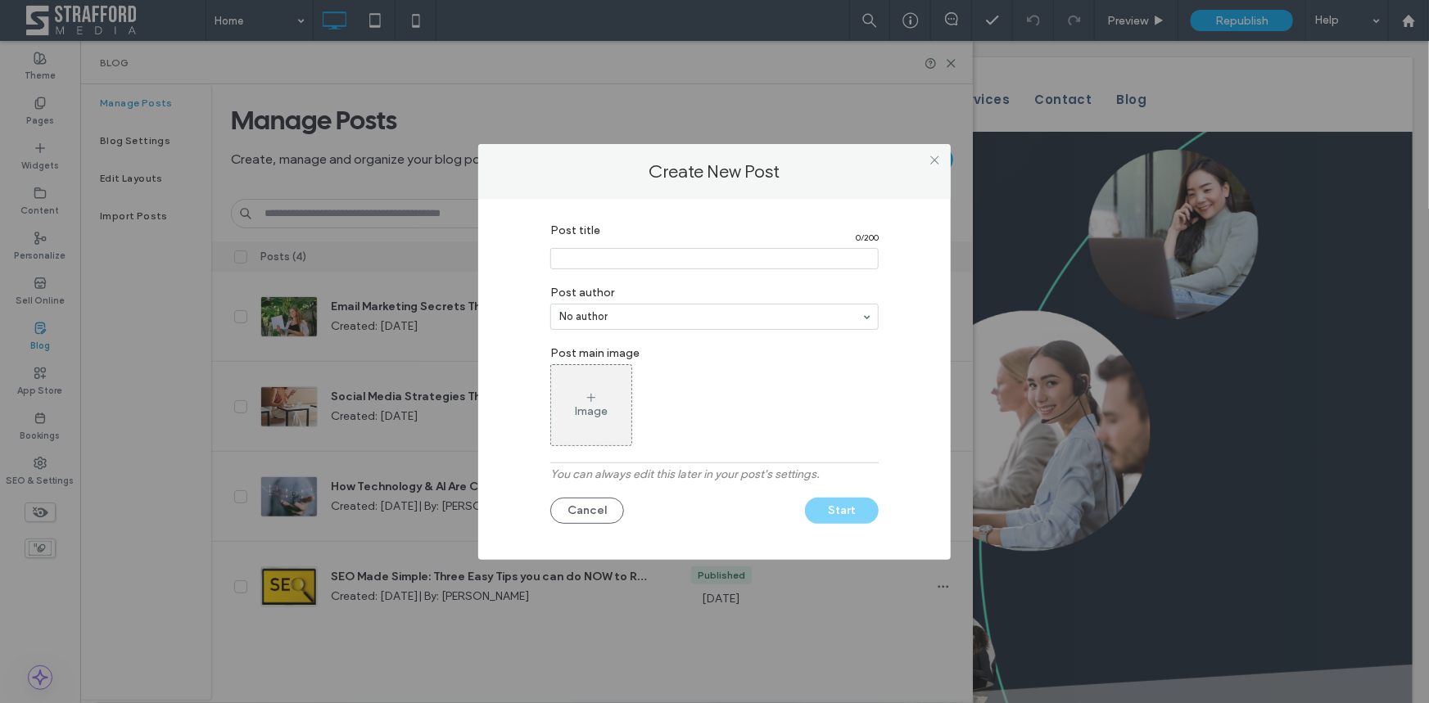
click at [728, 262] on input "Post title" at bounding box center [714, 258] width 328 height 21
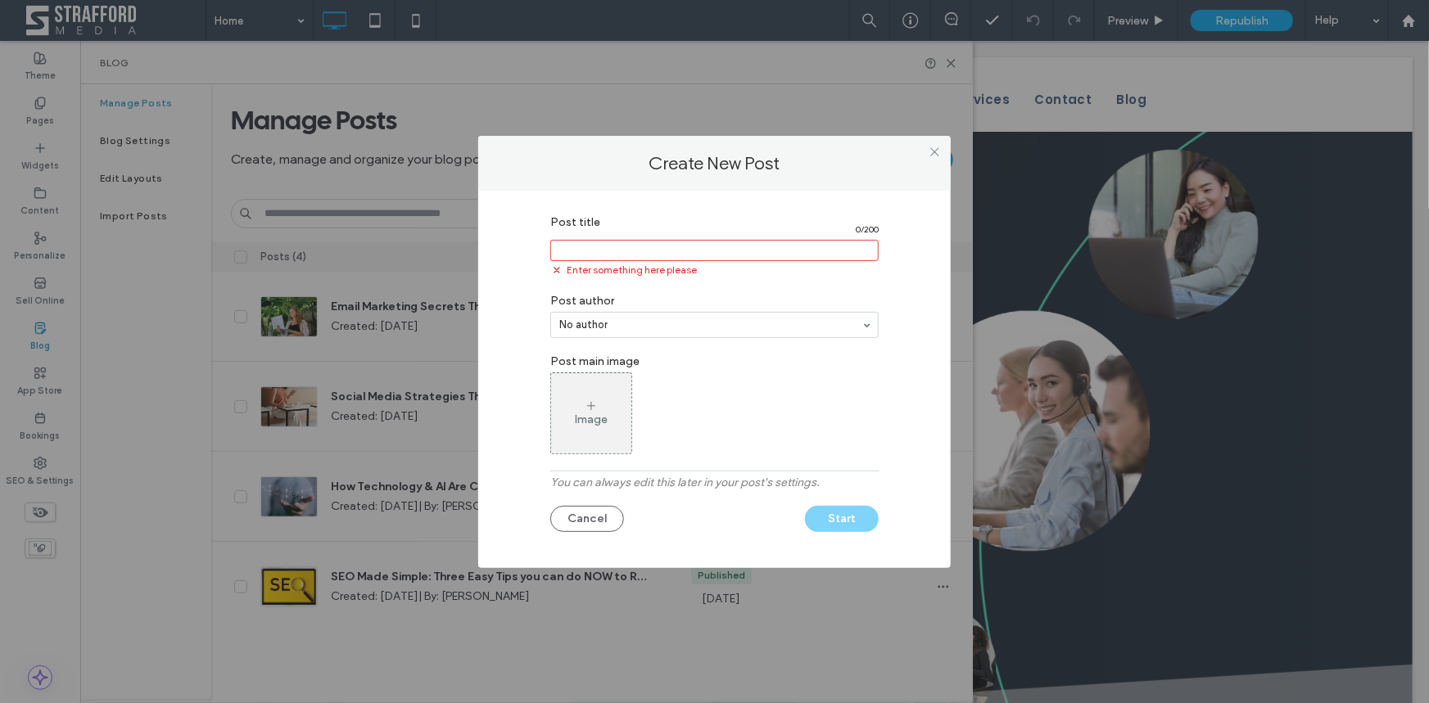
drag, startPoint x: 712, startPoint y: 241, endPoint x: 680, endPoint y: 320, distance: 85.6
click at [723, 184] on div "Create New Post Post title 0 / 200 Enter something here please Post author No a…" at bounding box center [714, 352] width 472 height 432
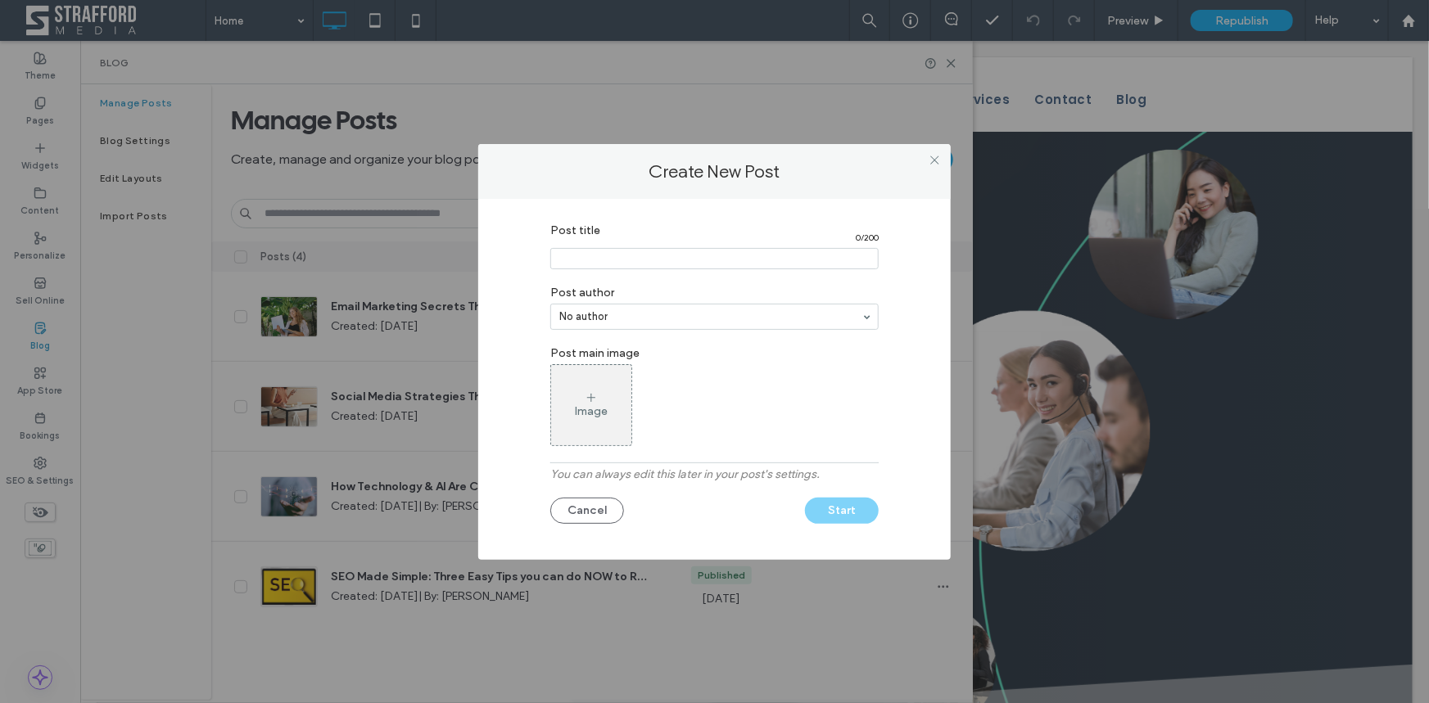
paste input "**********"
type input "**********"
drag, startPoint x: 755, startPoint y: 260, endPoint x: 358, endPoint y: 266, distance: 397.2
click at [359, 266] on div "Create New Post Post title 26 / 200 Post author No author Post main image Image…" at bounding box center [714, 351] width 1429 height 703
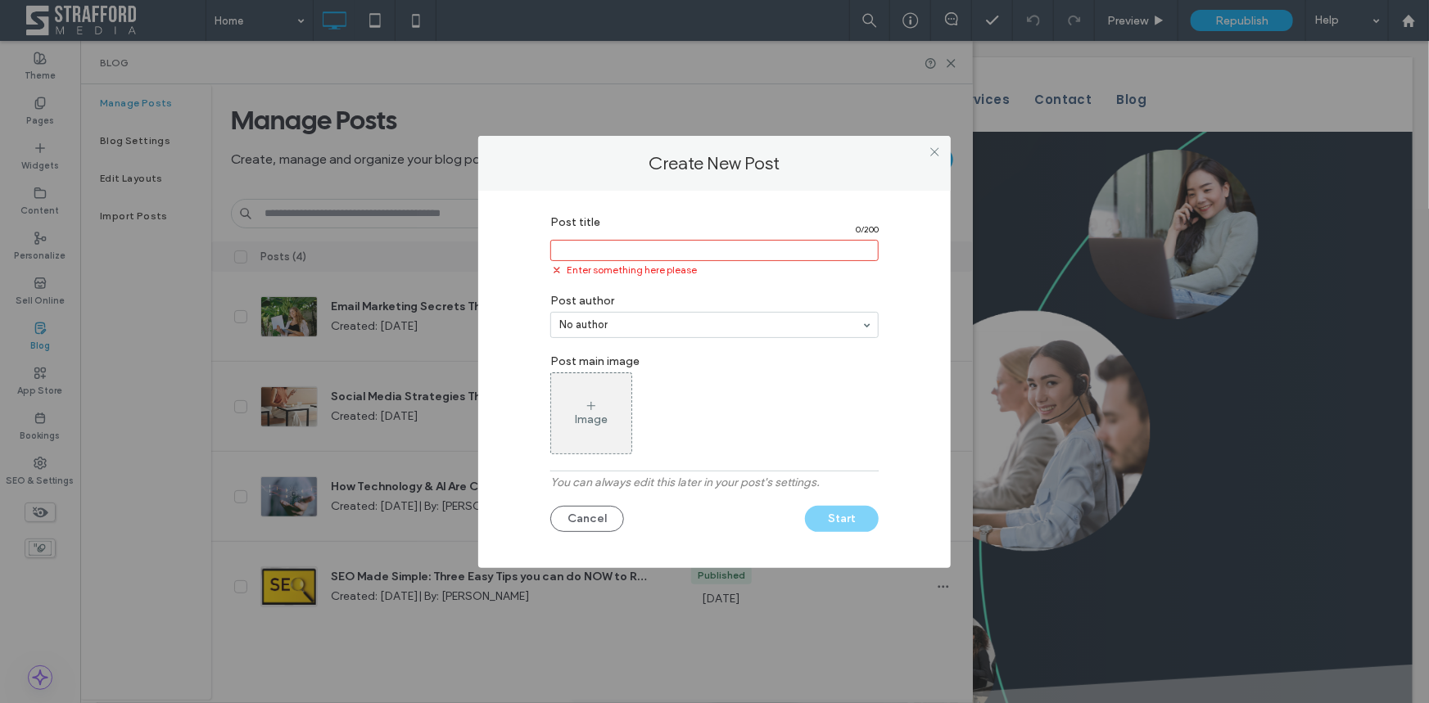
click at [746, 242] on input "Post title" at bounding box center [714, 250] width 328 height 21
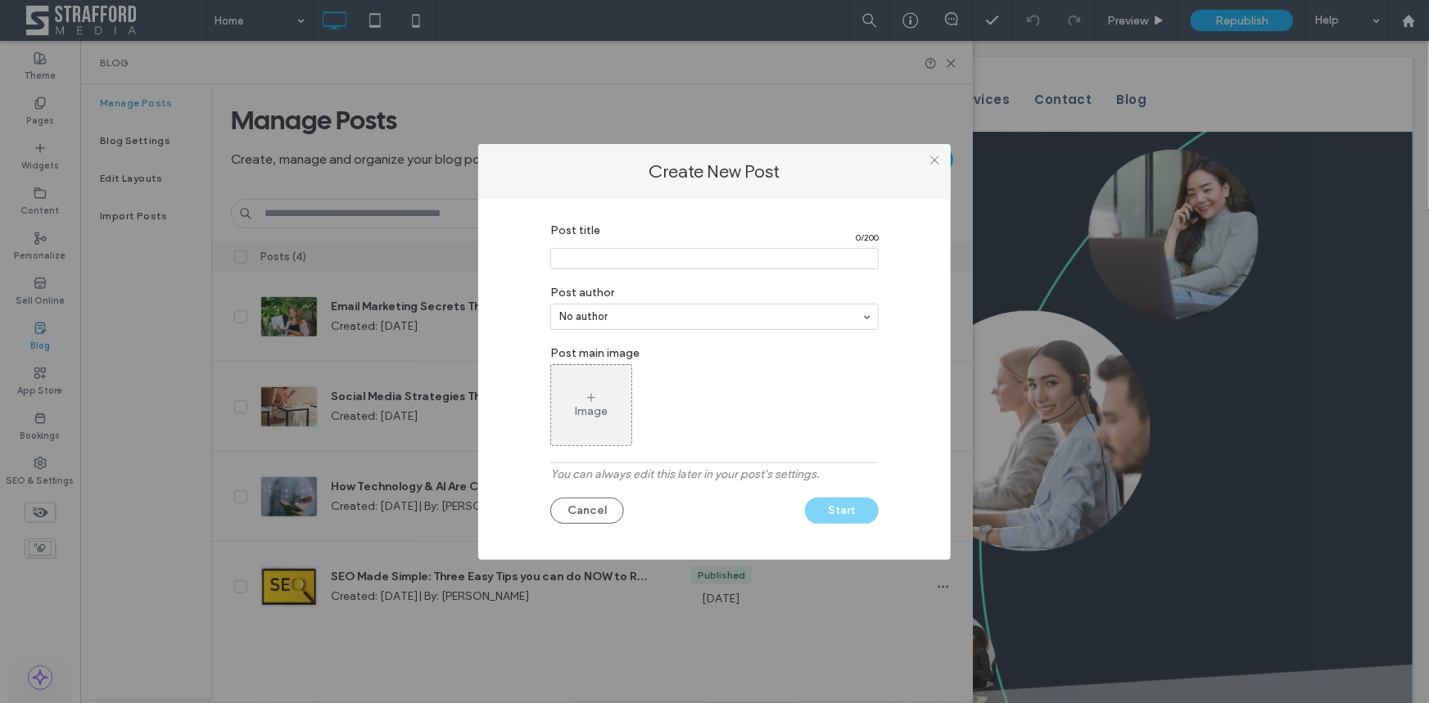
paste input "**********"
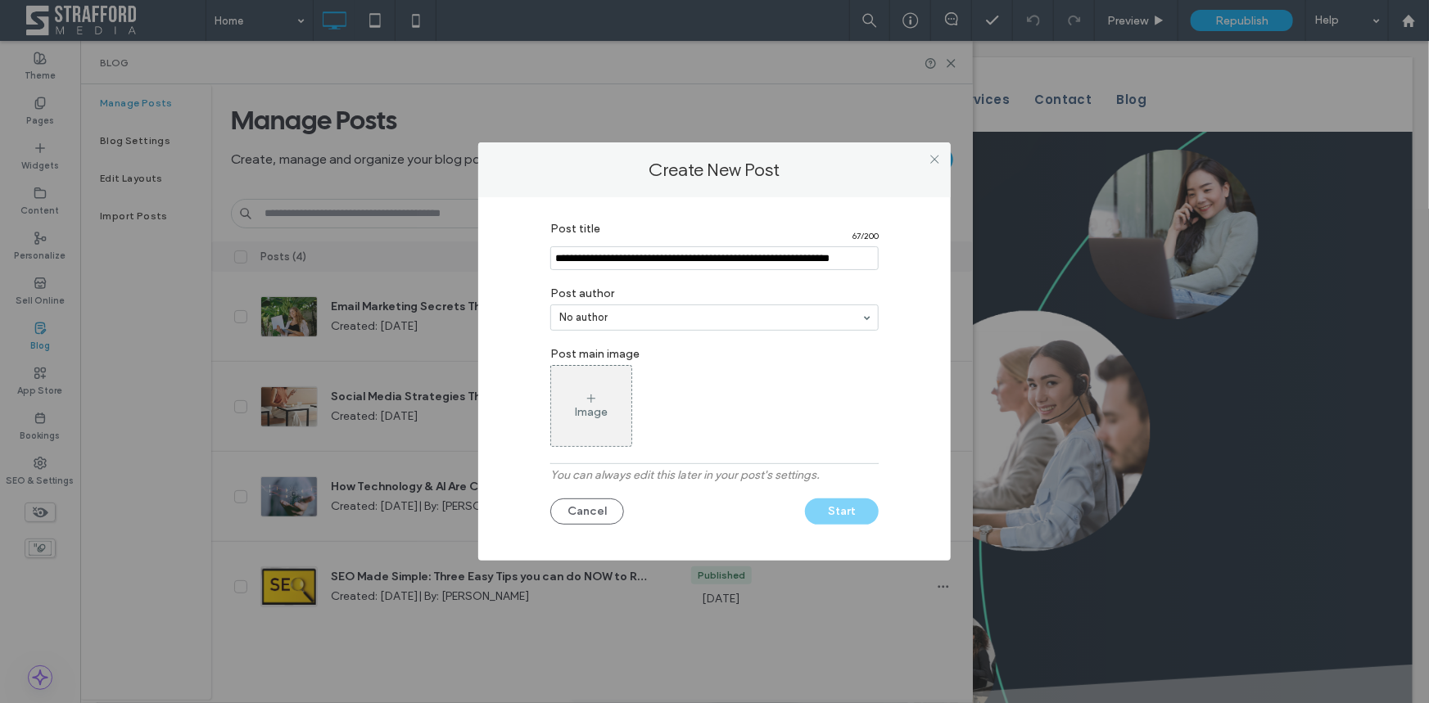
type input "**********"
click at [832, 359] on label "Post main image" at bounding box center [714, 352] width 328 height 26
click at [601, 408] on div "Image" at bounding box center [591, 412] width 33 height 14
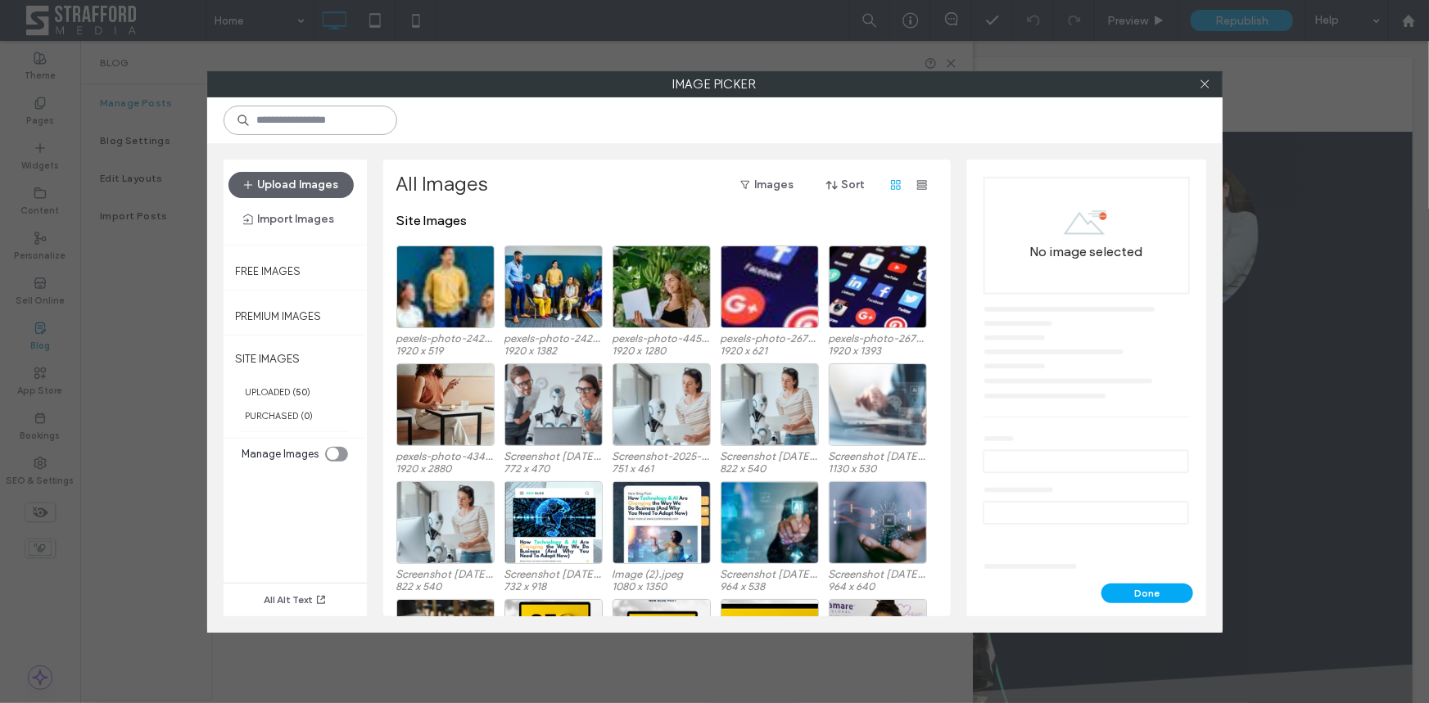
click at [313, 107] on input at bounding box center [311, 120] width 174 height 29
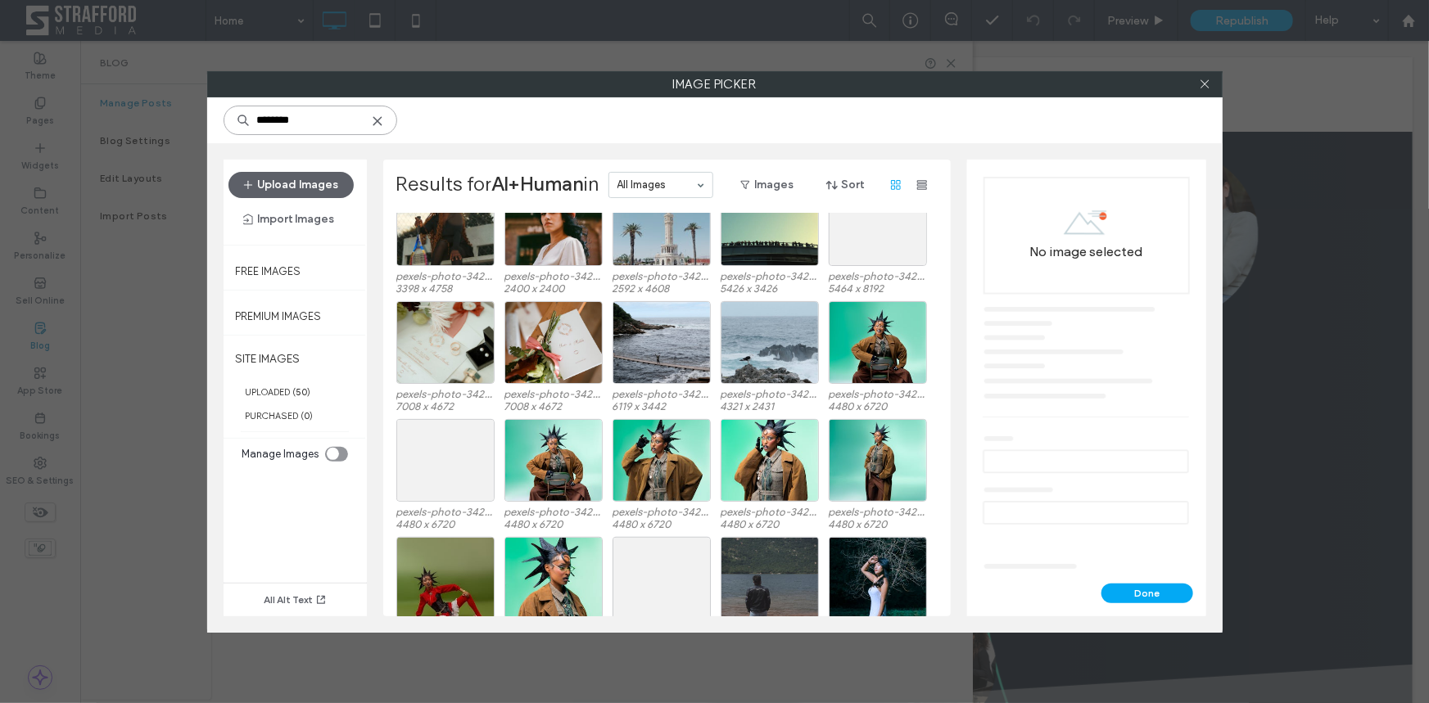
scroll to position [488, 0]
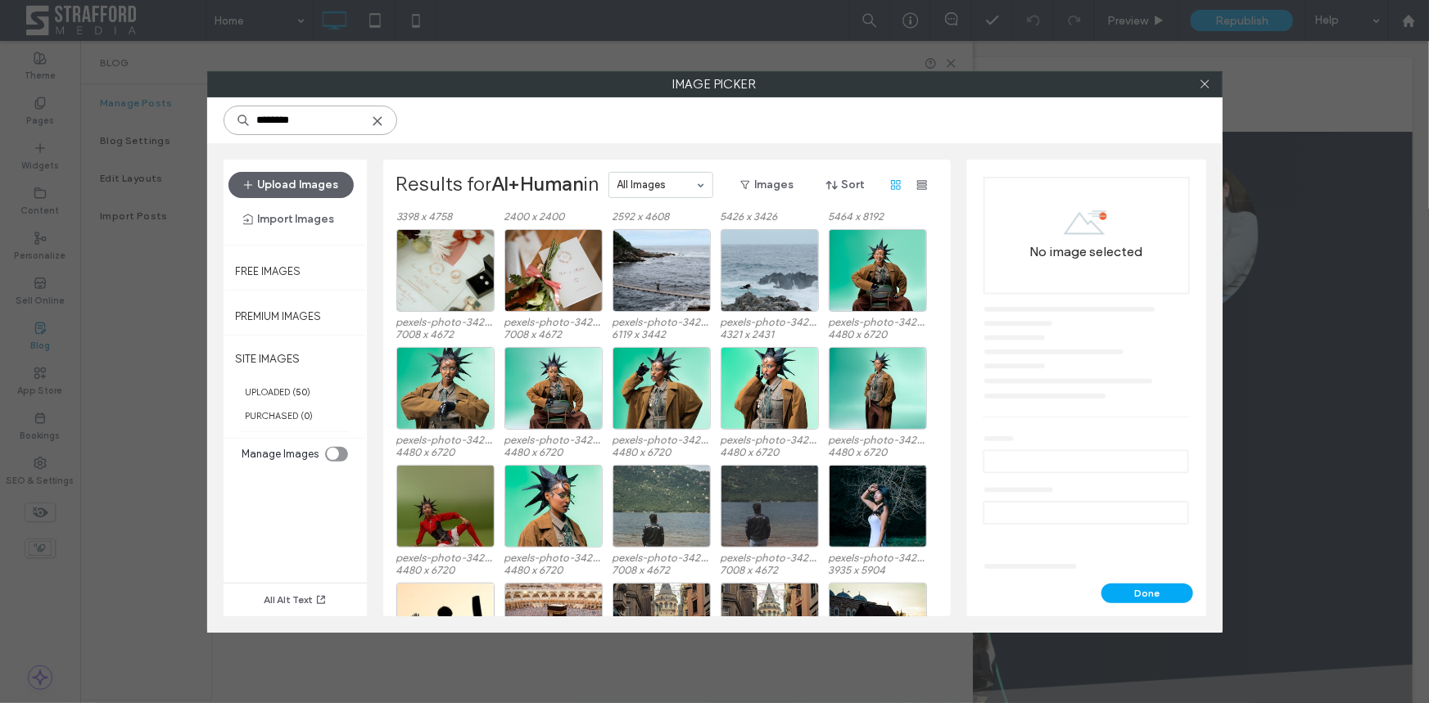
click at [270, 117] on input "********" at bounding box center [311, 120] width 174 height 29
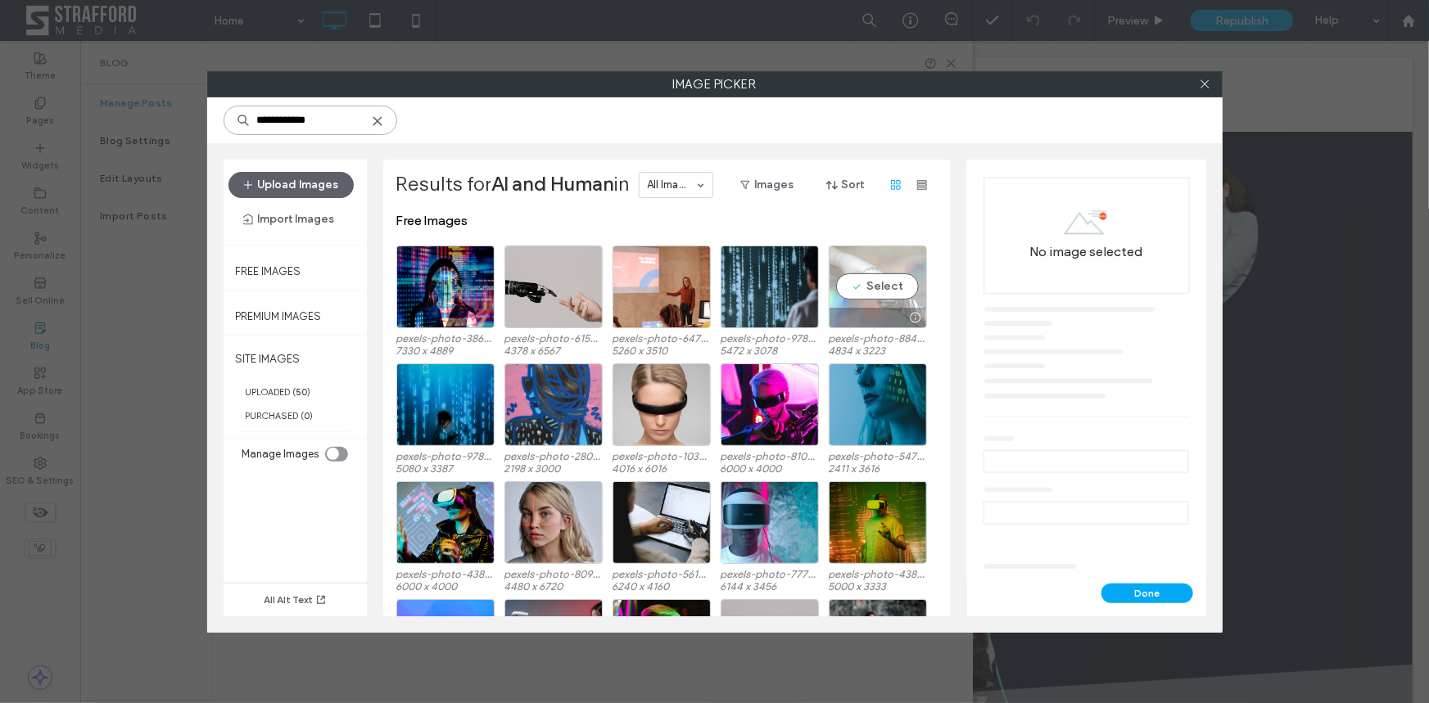
type input "**********"
click at [883, 280] on div "Select" at bounding box center [878, 287] width 98 height 83
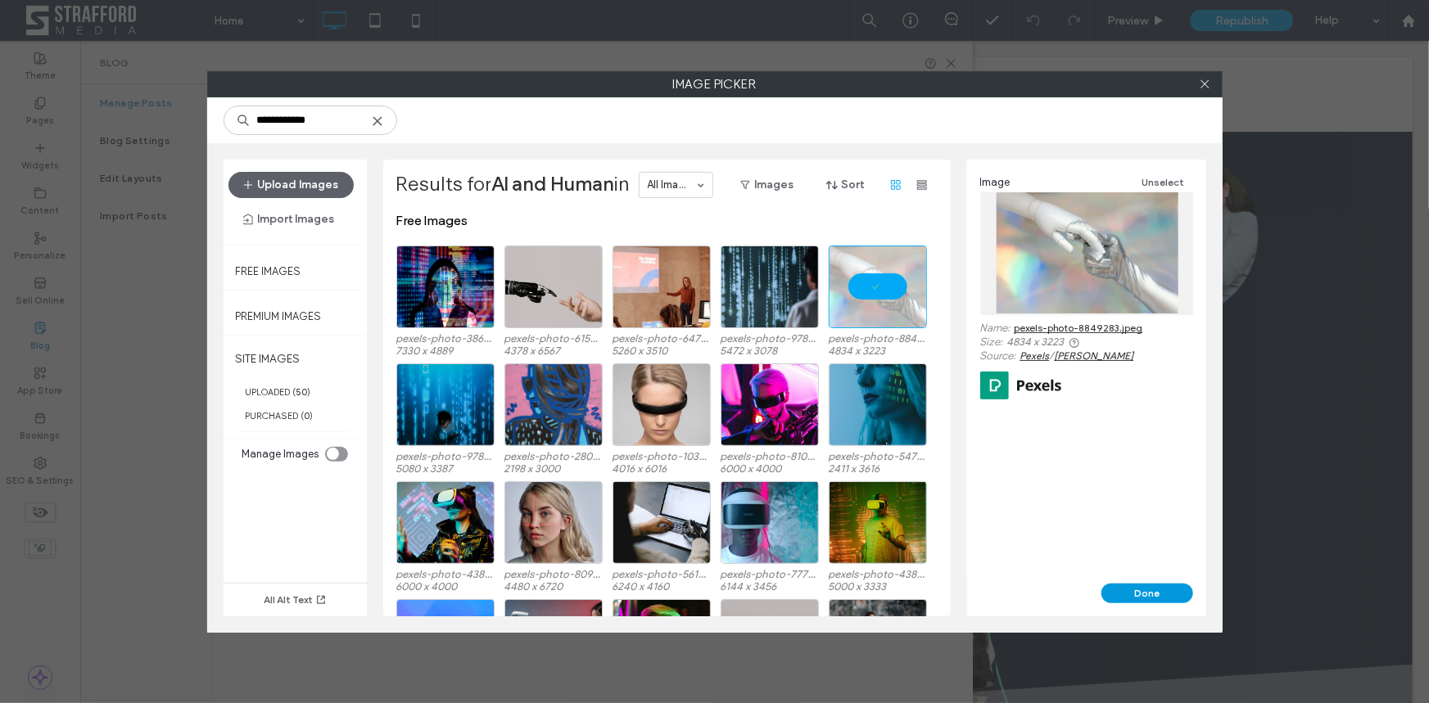
click at [1169, 598] on button "Done" at bounding box center [1147, 594] width 92 height 20
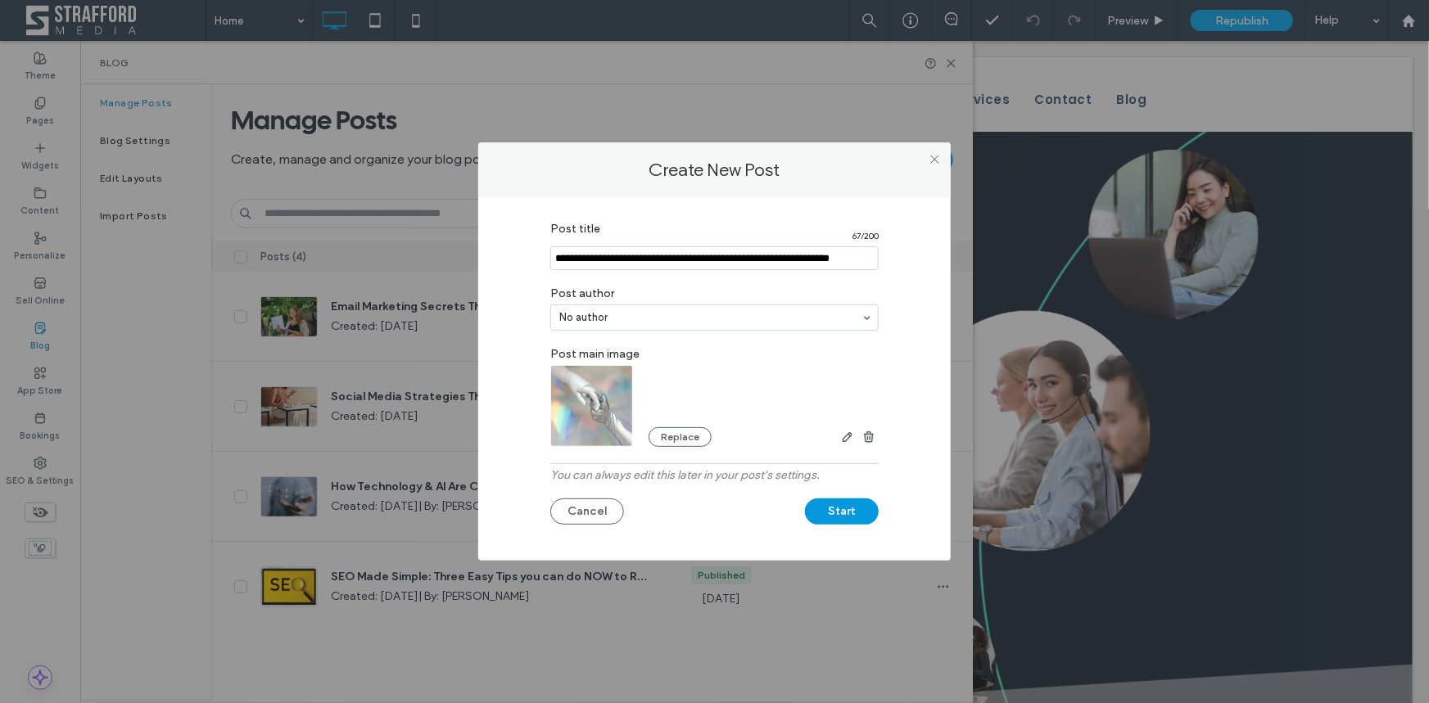
click at [846, 517] on button "Start" at bounding box center [842, 512] width 74 height 26
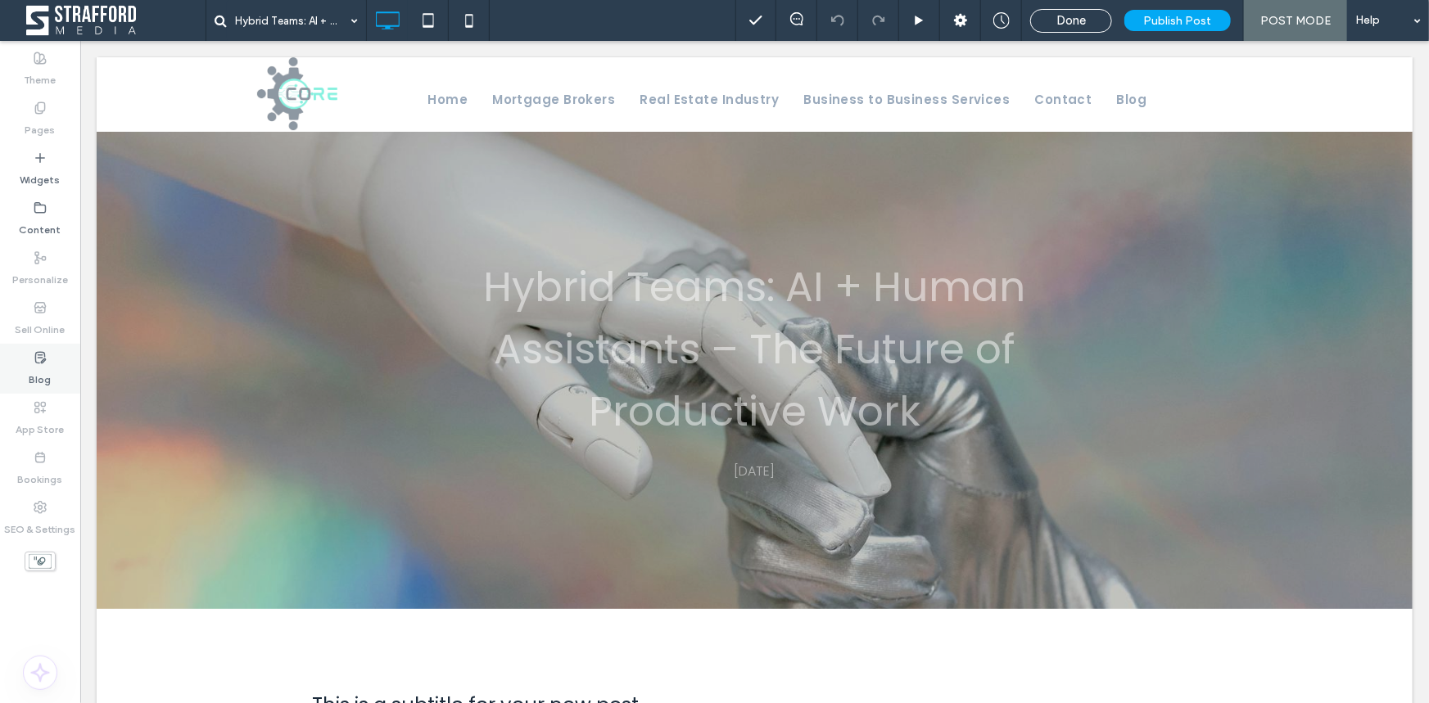
click at [46, 351] on icon at bounding box center [40, 357] width 13 height 13
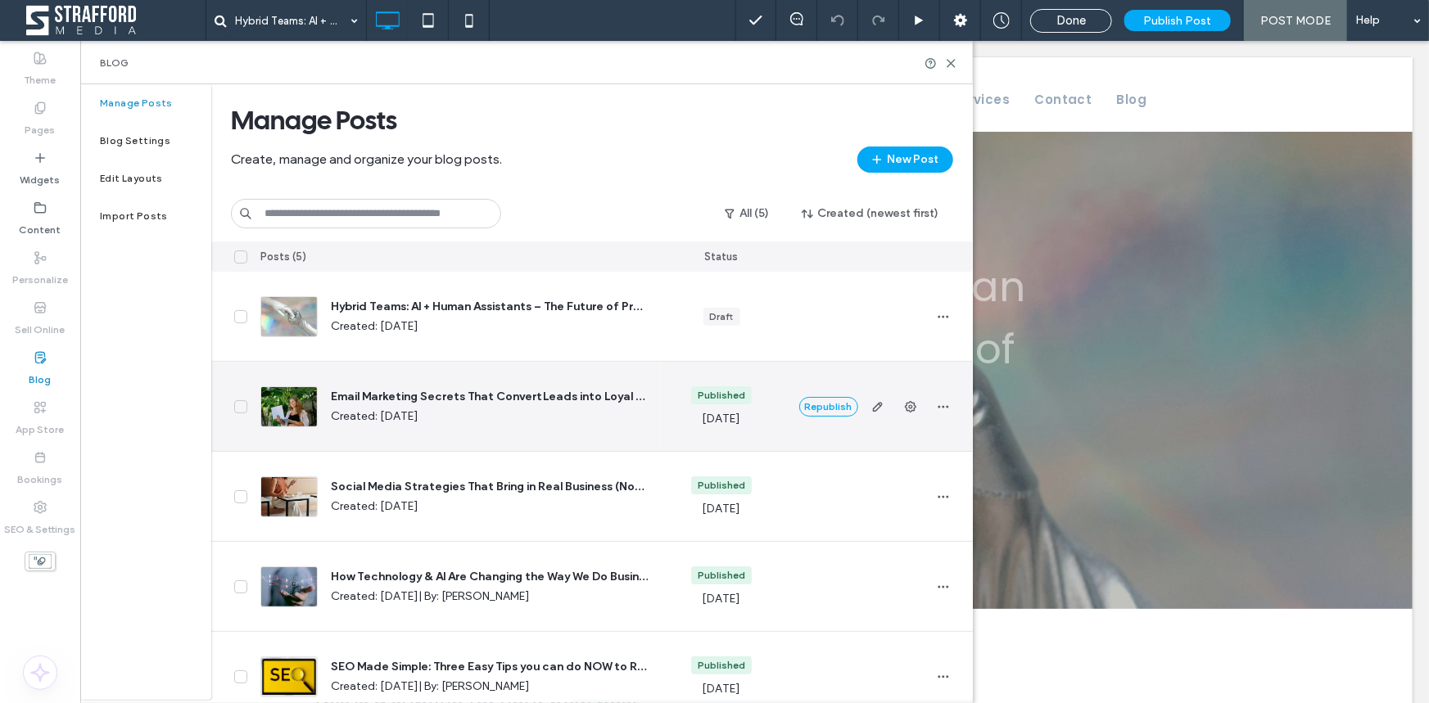
click at [293, 405] on div at bounding box center [288, 406] width 57 height 41
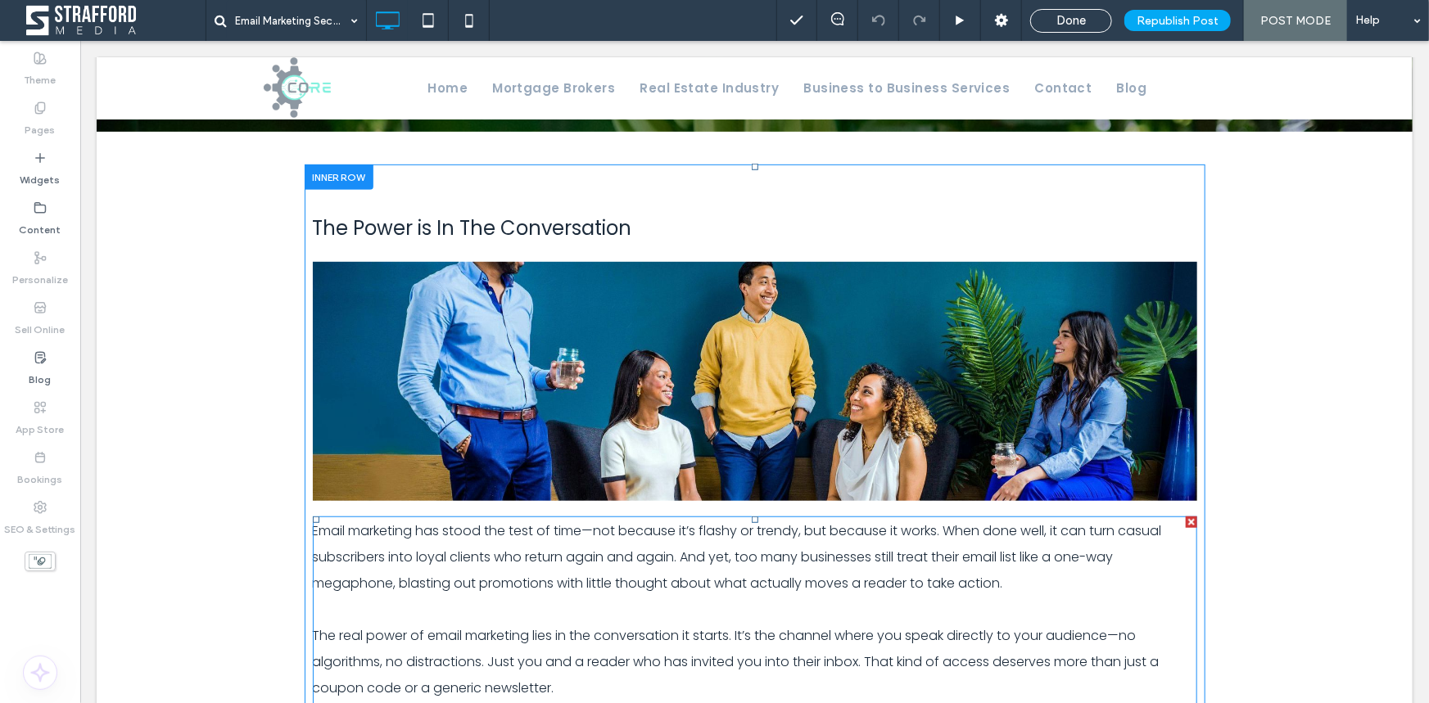
scroll to position [297, 0]
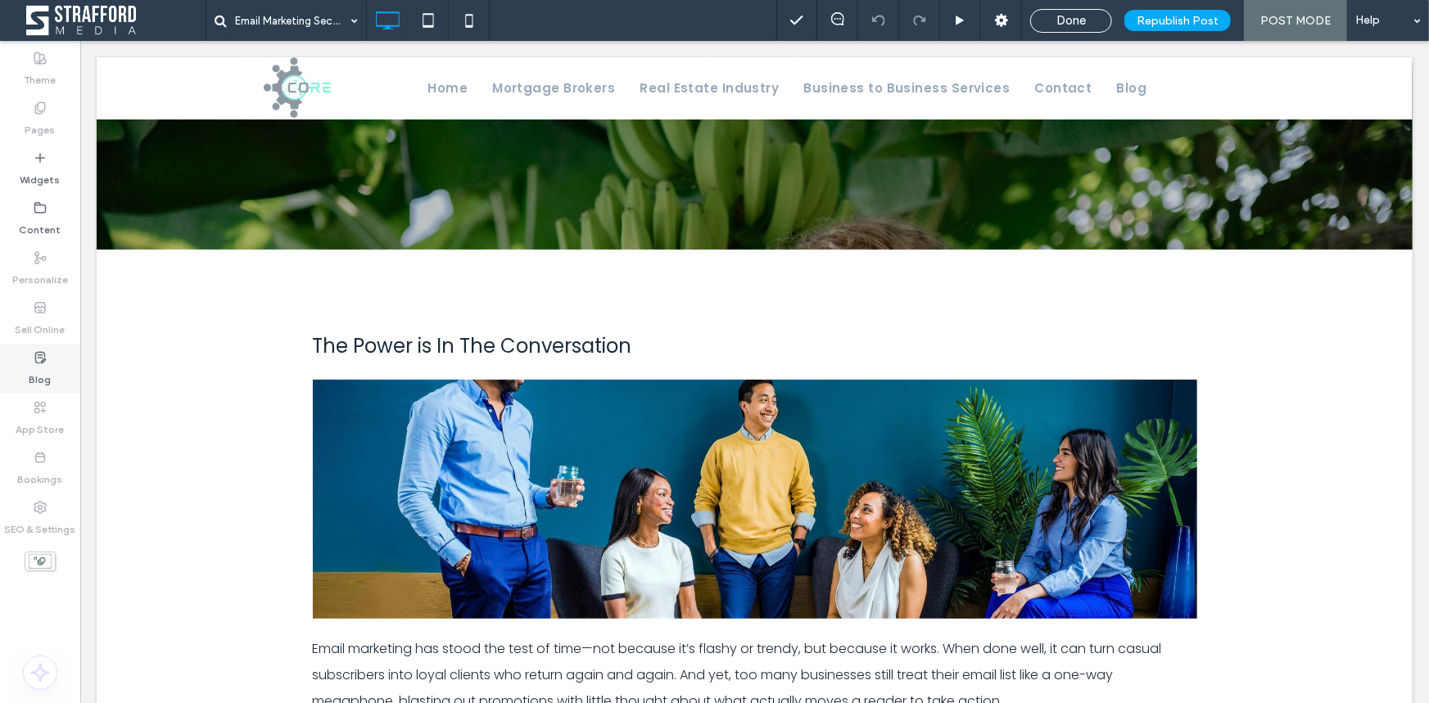
click at [30, 364] on label "Blog" at bounding box center [40, 375] width 22 height 23
